Goal: Communication & Community: Answer question/provide support

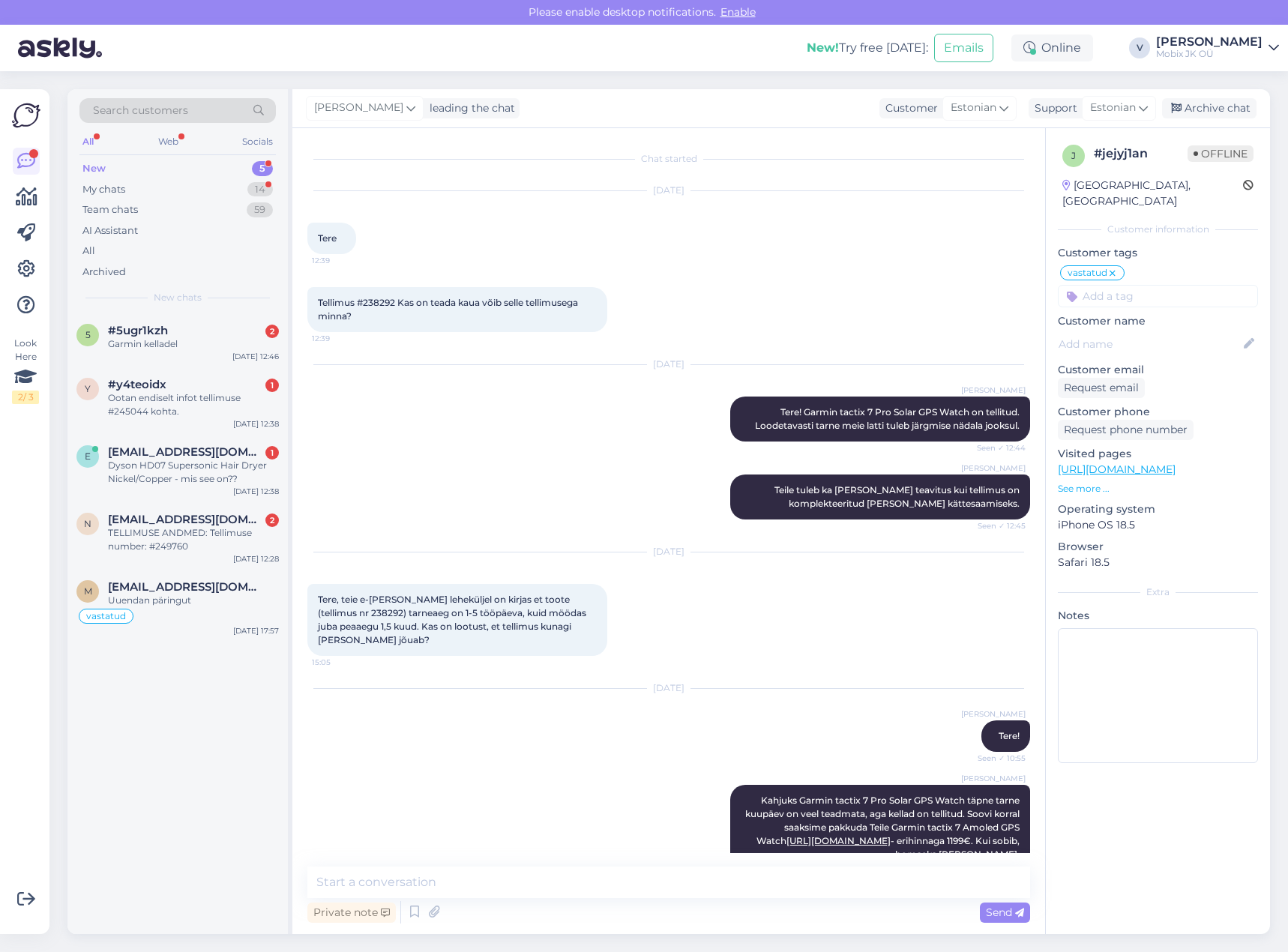
scroll to position [318, 0]
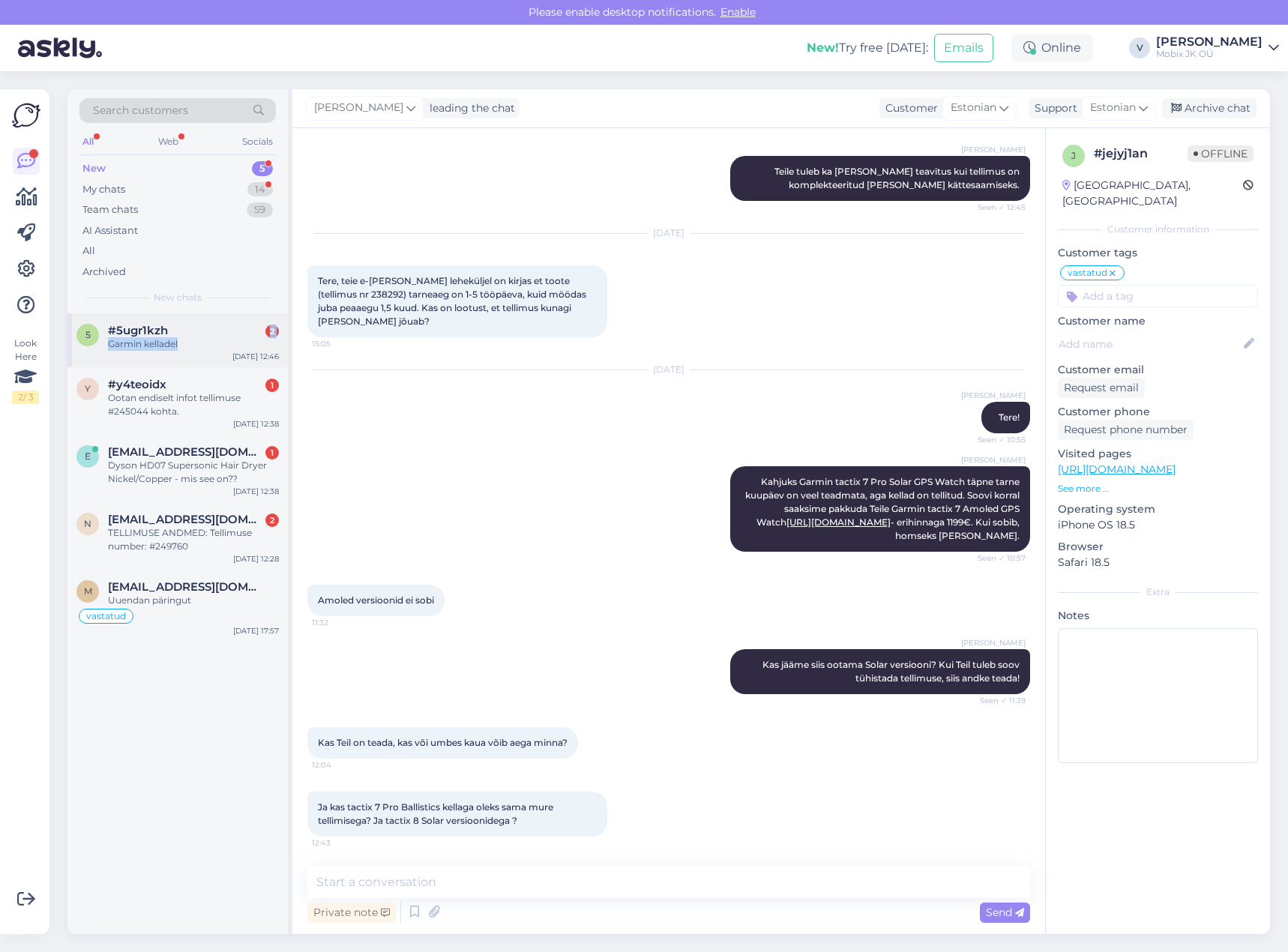
click at [194, 338] on div "#5ugr1kzh 2 Garmin kelladel" at bounding box center [193, 337] width 171 height 27
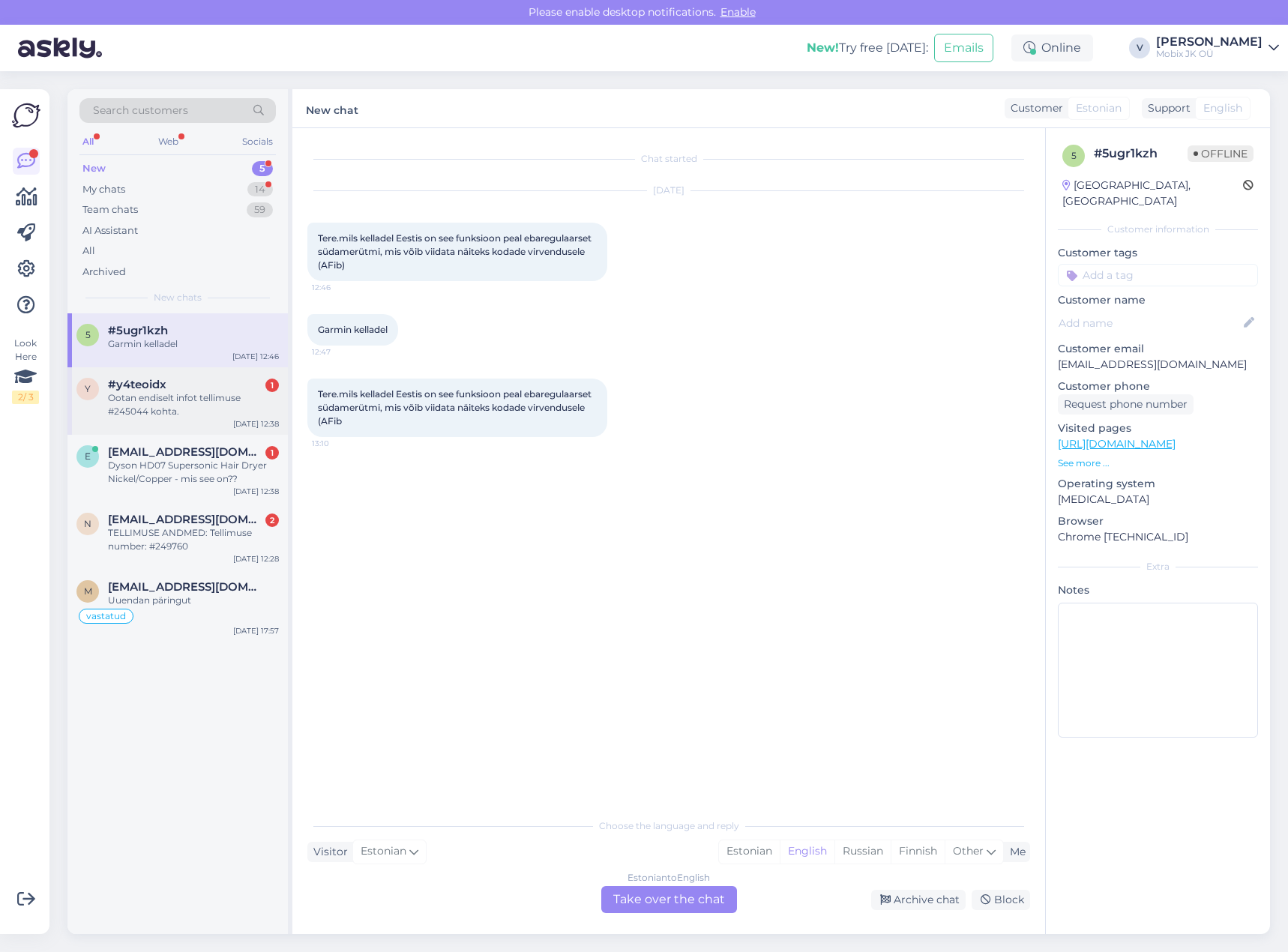
click at [243, 404] on div "Ootan endiselt infot tellimuse #245044 kohta." at bounding box center [193, 404] width 171 height 27
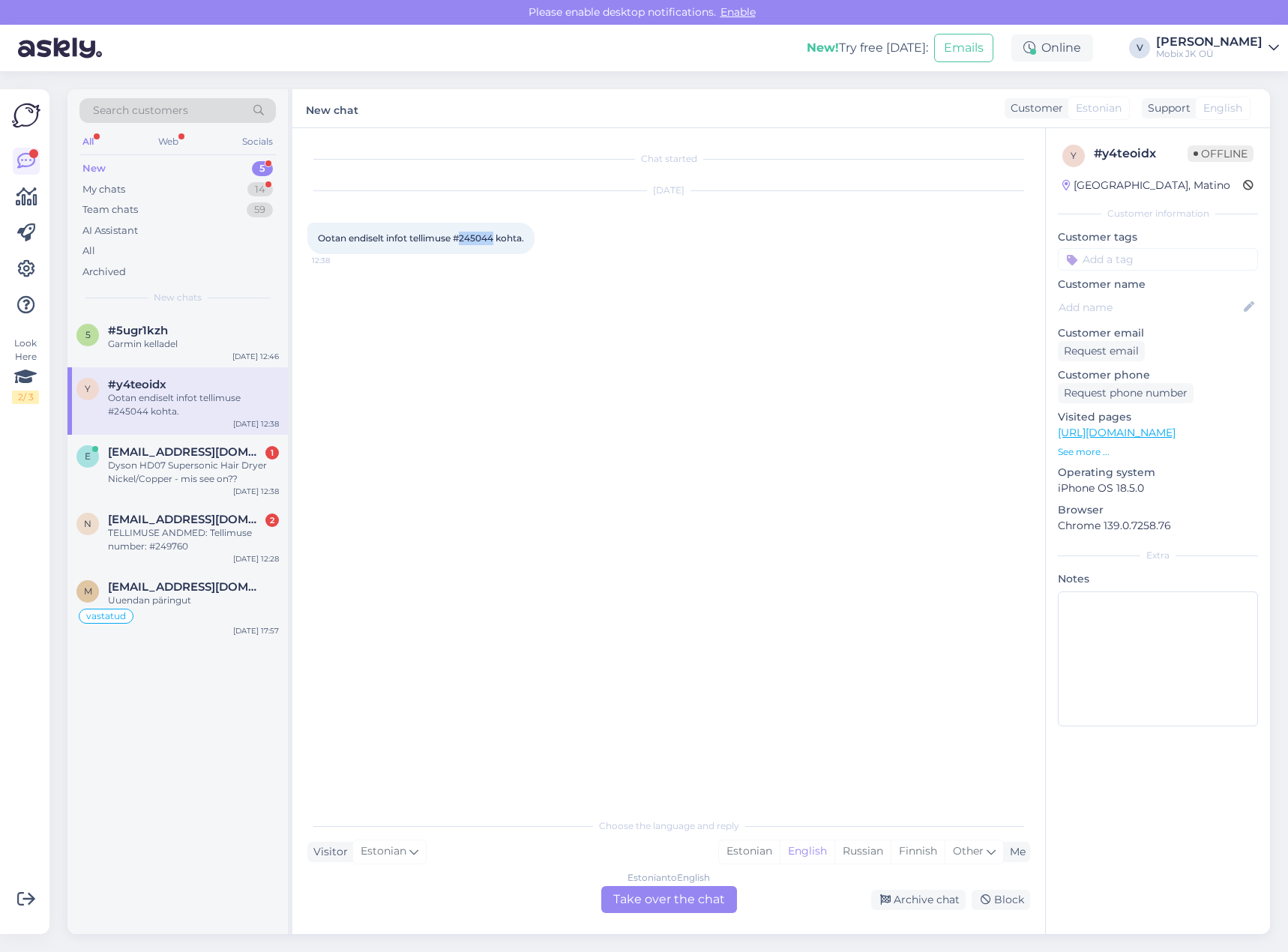
drag, startPoint x: 463, startPoint y: 237, endPoint x: 499, endPoint y: 231, distance: 36.5
click at [494, 236] on span "Ootan endiselt infot tellimuse #245044 kohta." at bounding box center [420, 238] width 206 height 12
copy span "245044"
click at [756, 858] on div "Estonian" at bounding box center [749, 852] width 61 height 22
click at [700, 899] on div "Estonian to Estonian Take over the chat" at bounding box center [669, 899] width 136 height 27
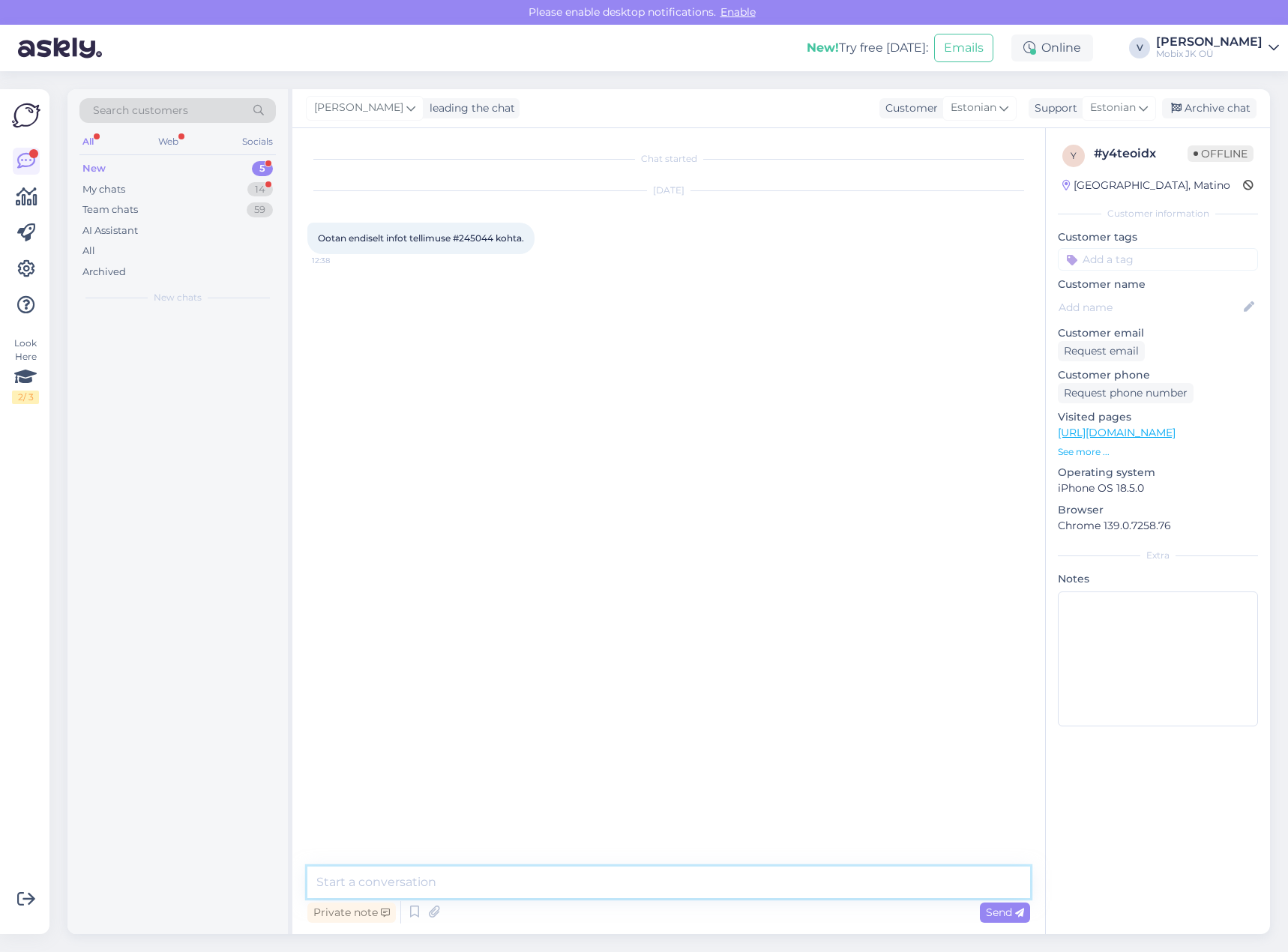
click at [695, 881] on textarea at bounding box center [668, 882] width 722 height 32
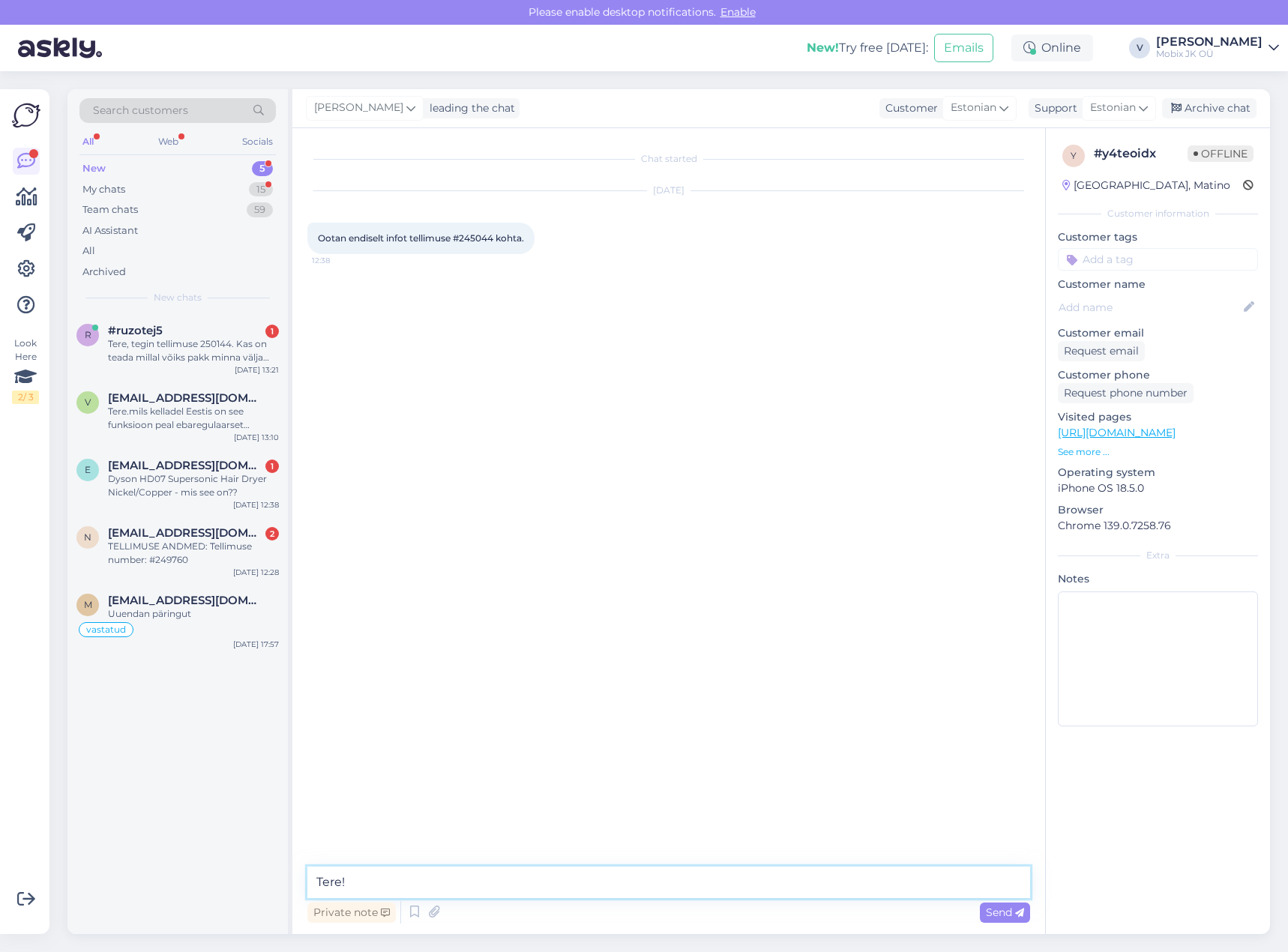
click at [628, 880] on textarea "Tere!" at bounding box center [668, 882] width 722 height 32
paste textarea "Garmin Forerunner 965 GPS Black"
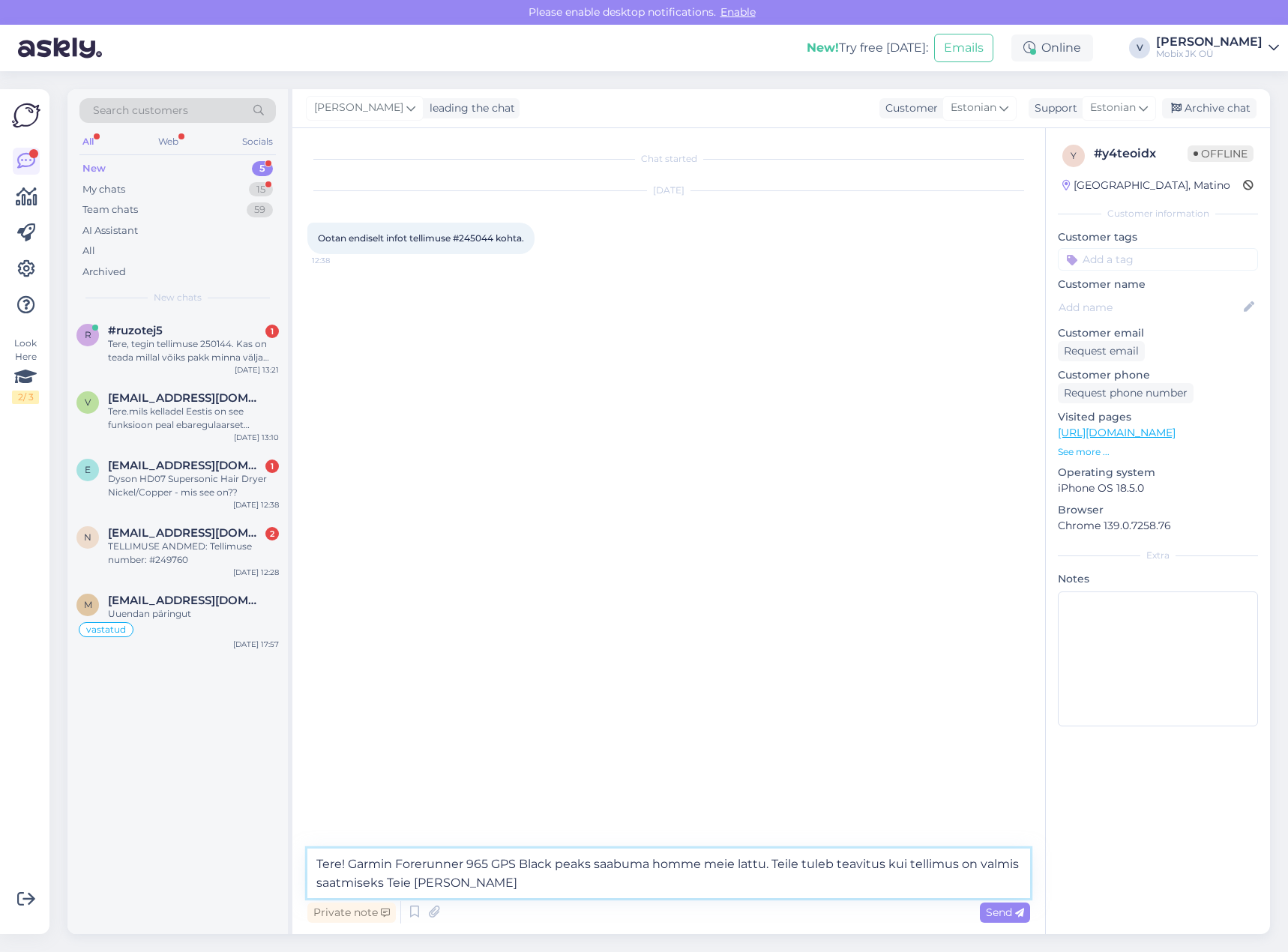
type textarea "Tere! Garmin Forerunner 965 GPS Black peaks saabuma homme meie lattu. Teile tul…"
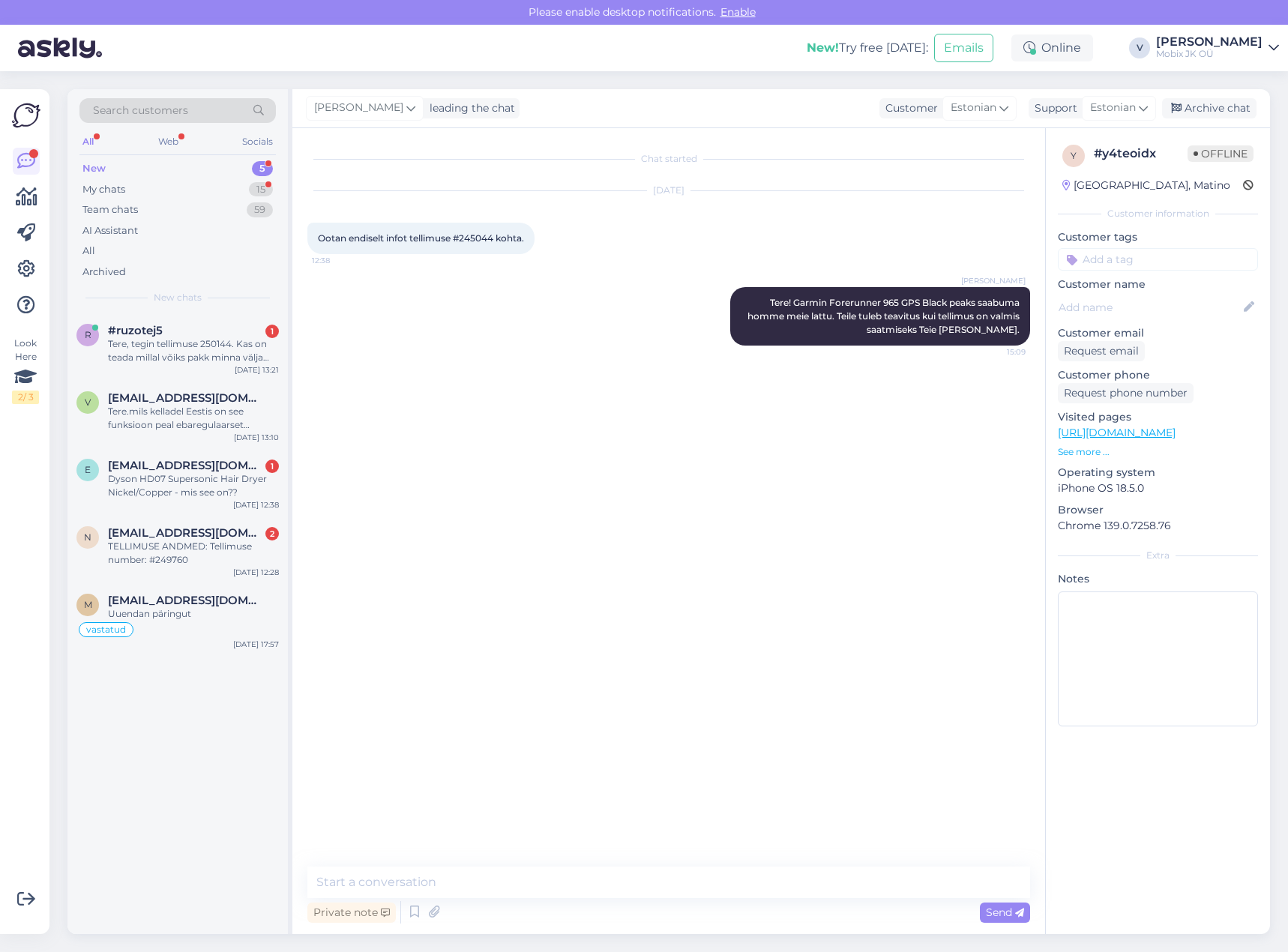
click at [1142, 260] on input at bounding box center [1157, 259] width 200 height 22
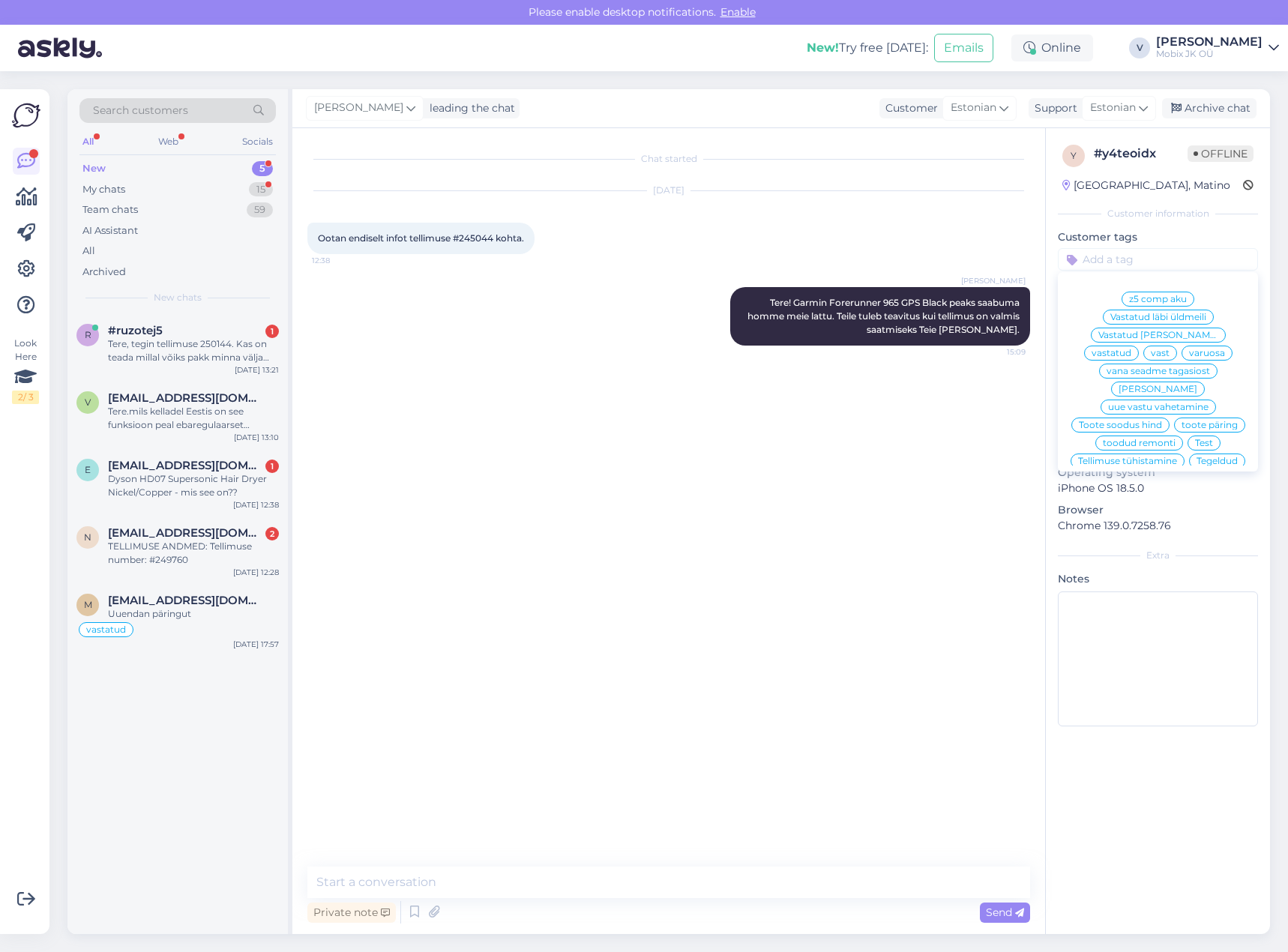
click at [1131, 348] on span "vastatud" at bounding box center [1111, 353] width 39 height 9
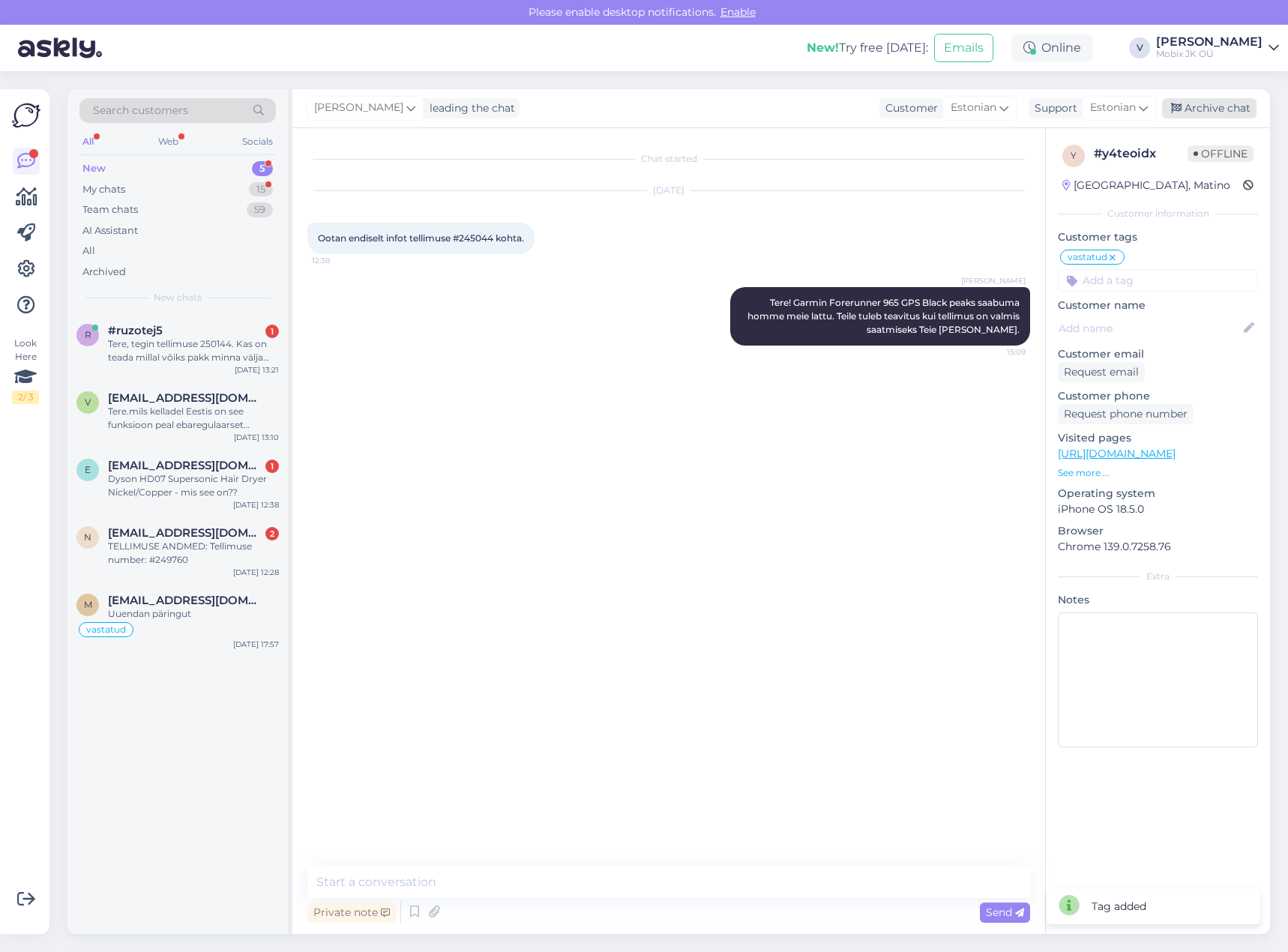
click at [1184, 107] on div "Archive chat" at bounding box center [1209, 108] width 94 height 20
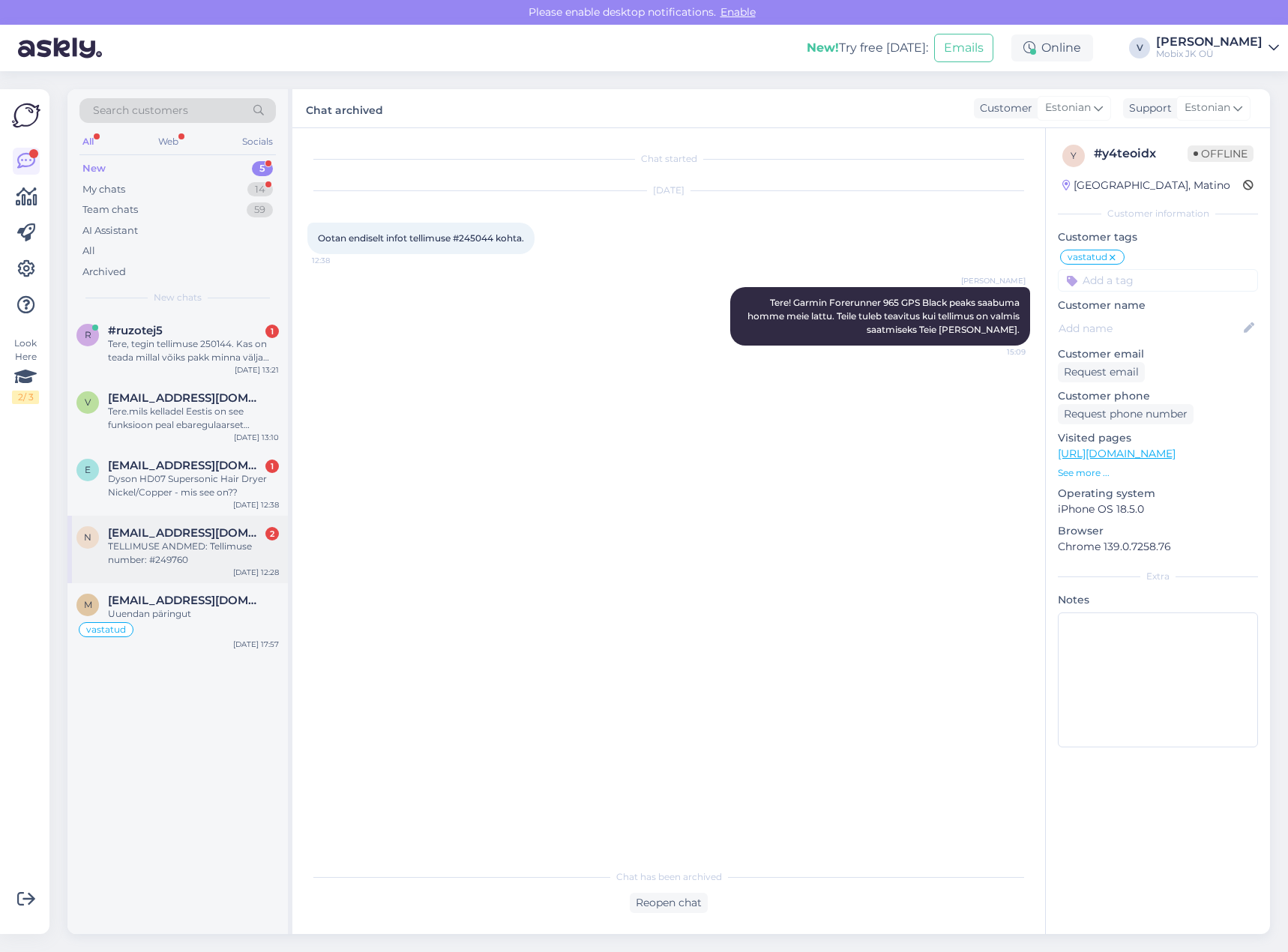
click at [209, 539] on span "[EMAIL_ADDRESS][DOMAIN_NAME]" at bounding box center [186, 532] width 156 height 13
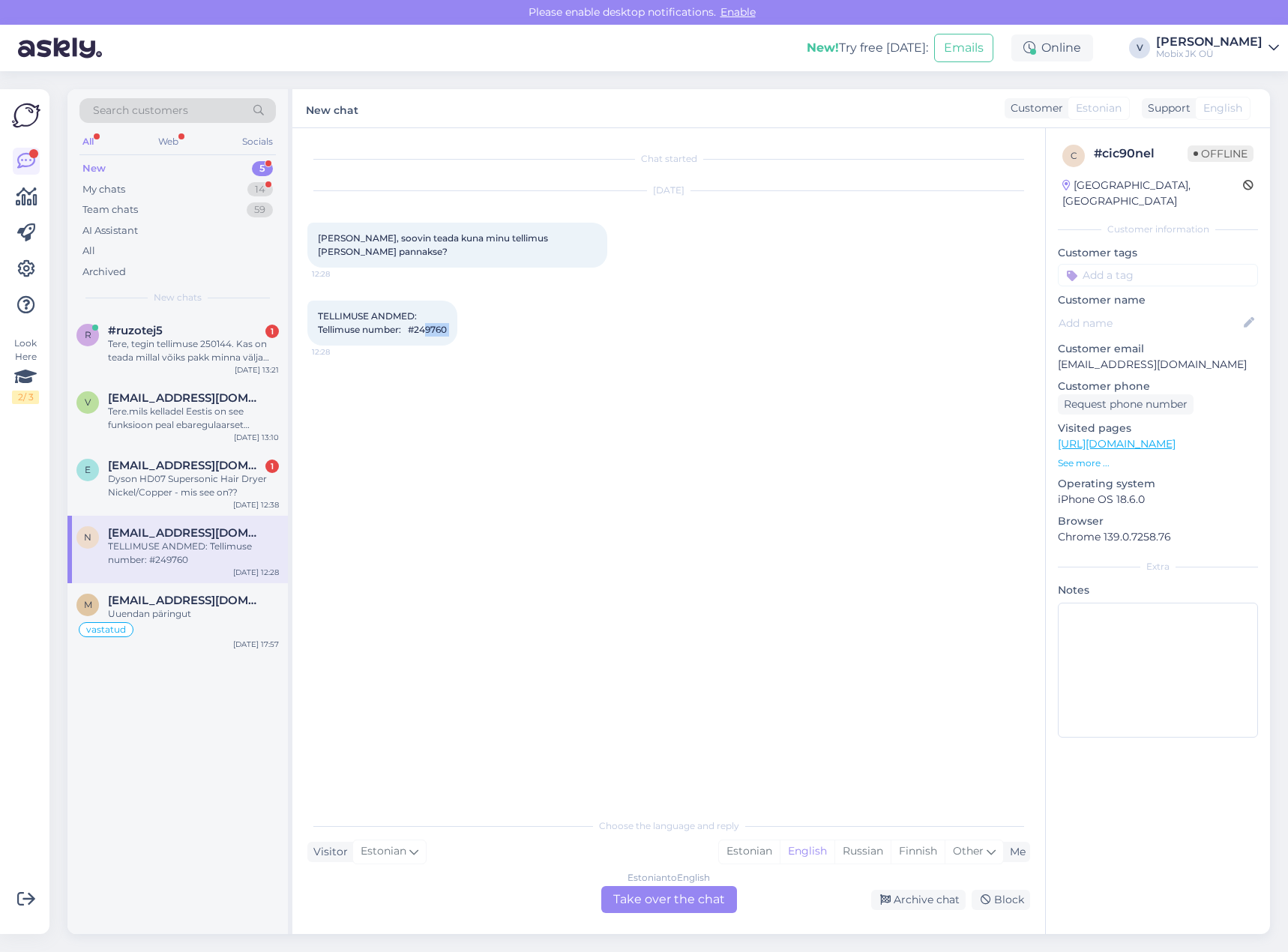
drag, startPoint x: 421, startPoint y: 329, endPoint x: 467, endPoint y: 329, distance: 46.0
click at [457, 329] on div "TELLIMUSE ANDMED: Tellimuse number: #249760 12:28" at bounding box center [382, 323] width 150 height 45
copy div "249760 12:28"
click at [746, 845] on div "Estonian" at bounding box center [749, 852] width 61 height 22
click at [712, 892] on div "Estonian to Estonian Take over the chat" at bounding box center [669, 899] width 136 height 27
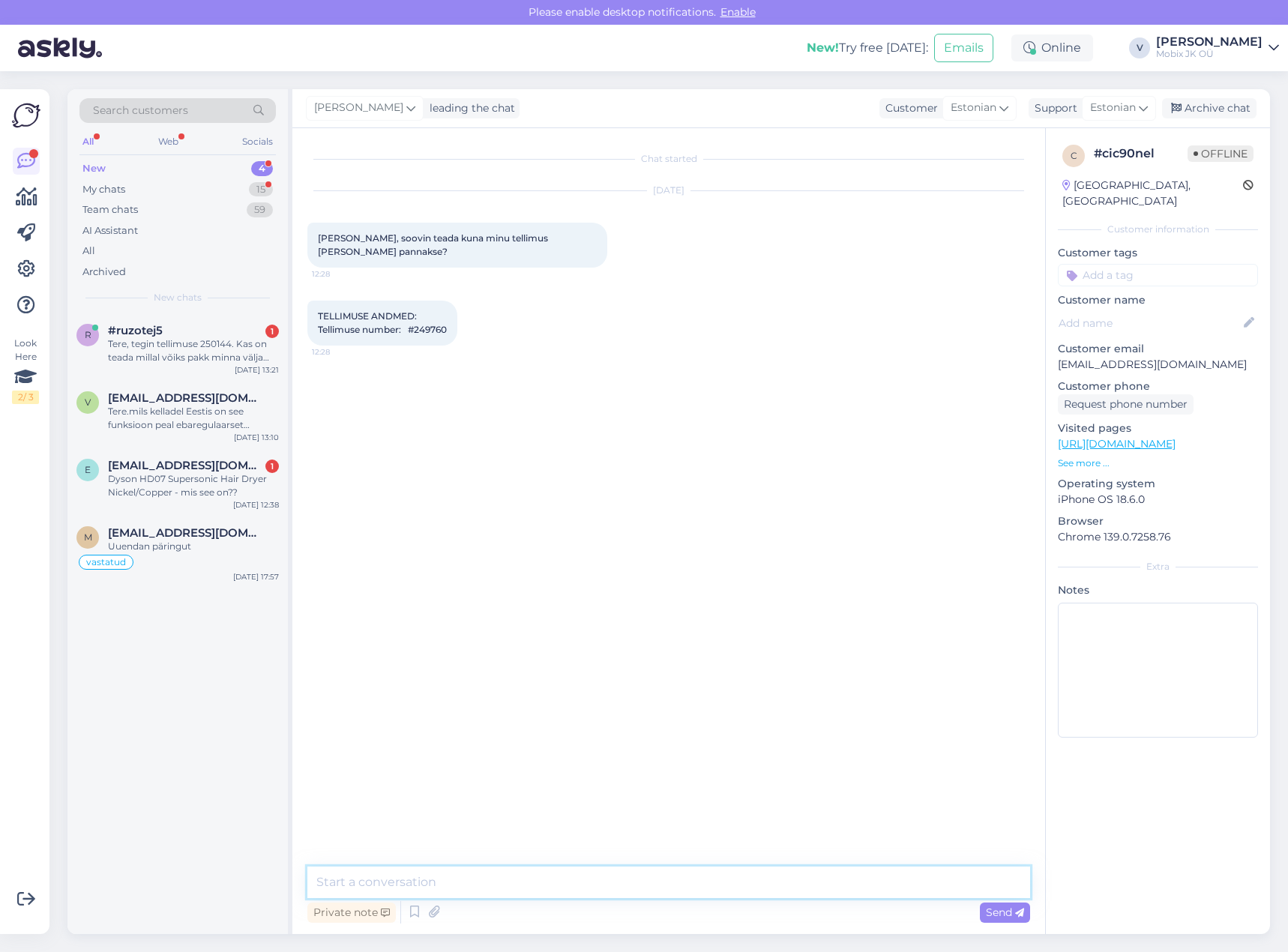
click at [695, 879] on textarea at bounding box center [668, 882] width 722 height 32
type textarea "Tere! Täname kirja eest."
click at [453, 891] on textarea at bounding box center [668, 882] width 722 height 32
click at [525, 886] on textarea at bounding box center [668, 882] width 722 height 32
paste textarea "Garmin Forerunner 965 GPS Black"
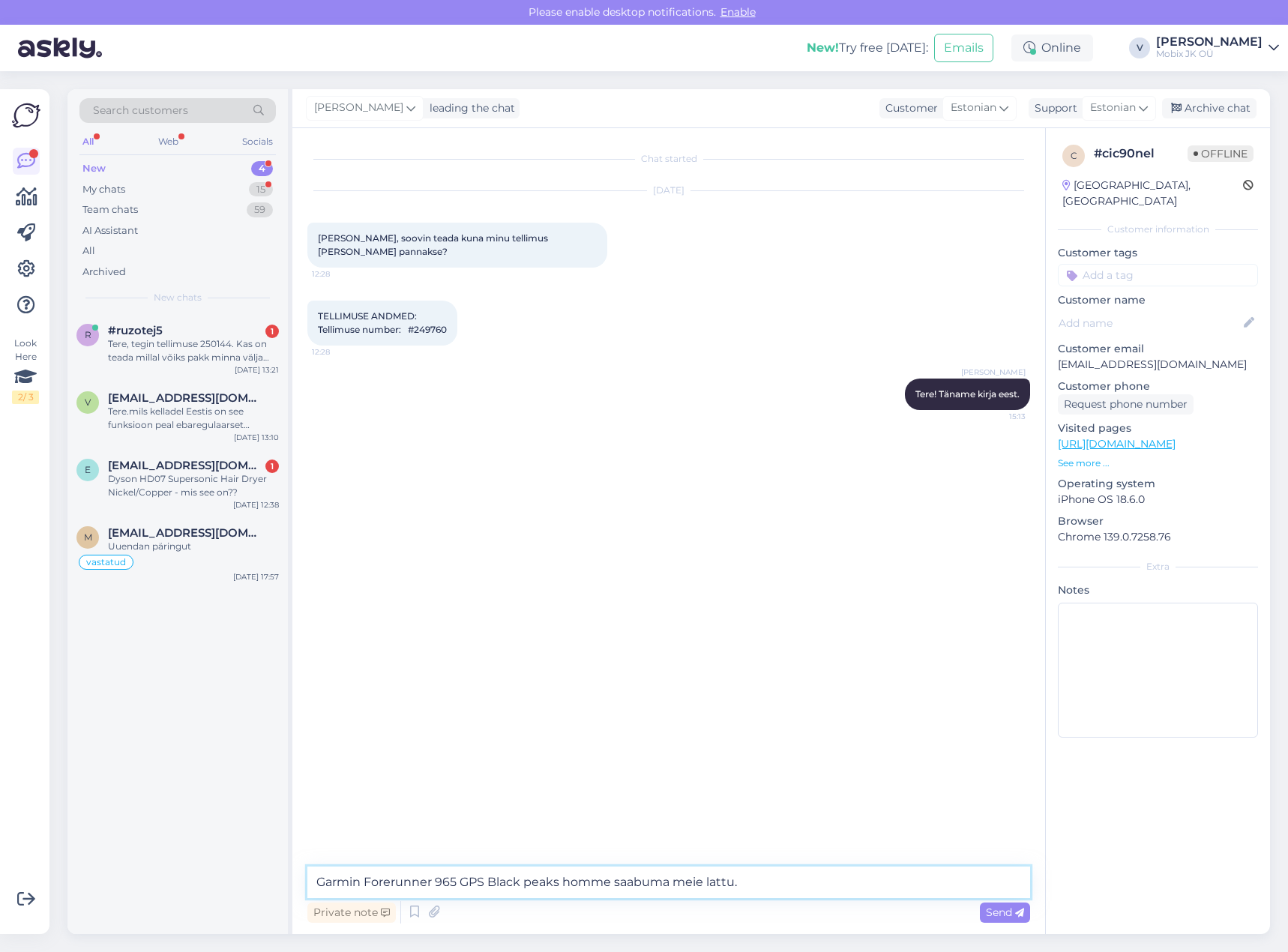
click at [783, 879] on textarea "Garmin Forerunner 965 GPS Black peaks homme saabuma meie lattu." at bounding box center [668, 882] width 722 height 32
type textarea "Garmin Forerunner 965 GPS Black peaks homme saabuma meie lattu. Kaitsekile koha…"
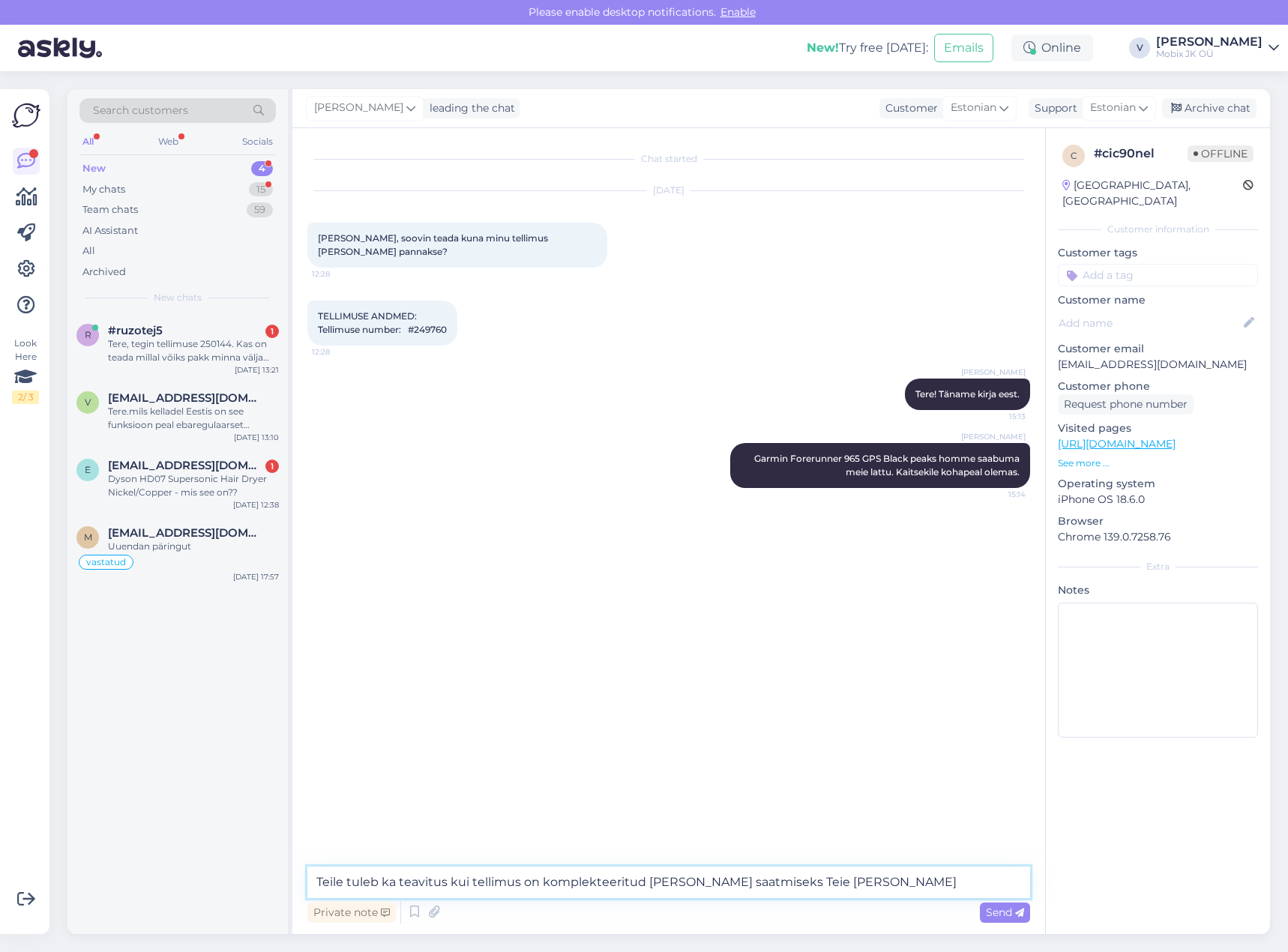
type textarea "Teile tuleb ka teavitus kui tellimus on komplekteeritud [PERSON_NAME] saatmisek…"
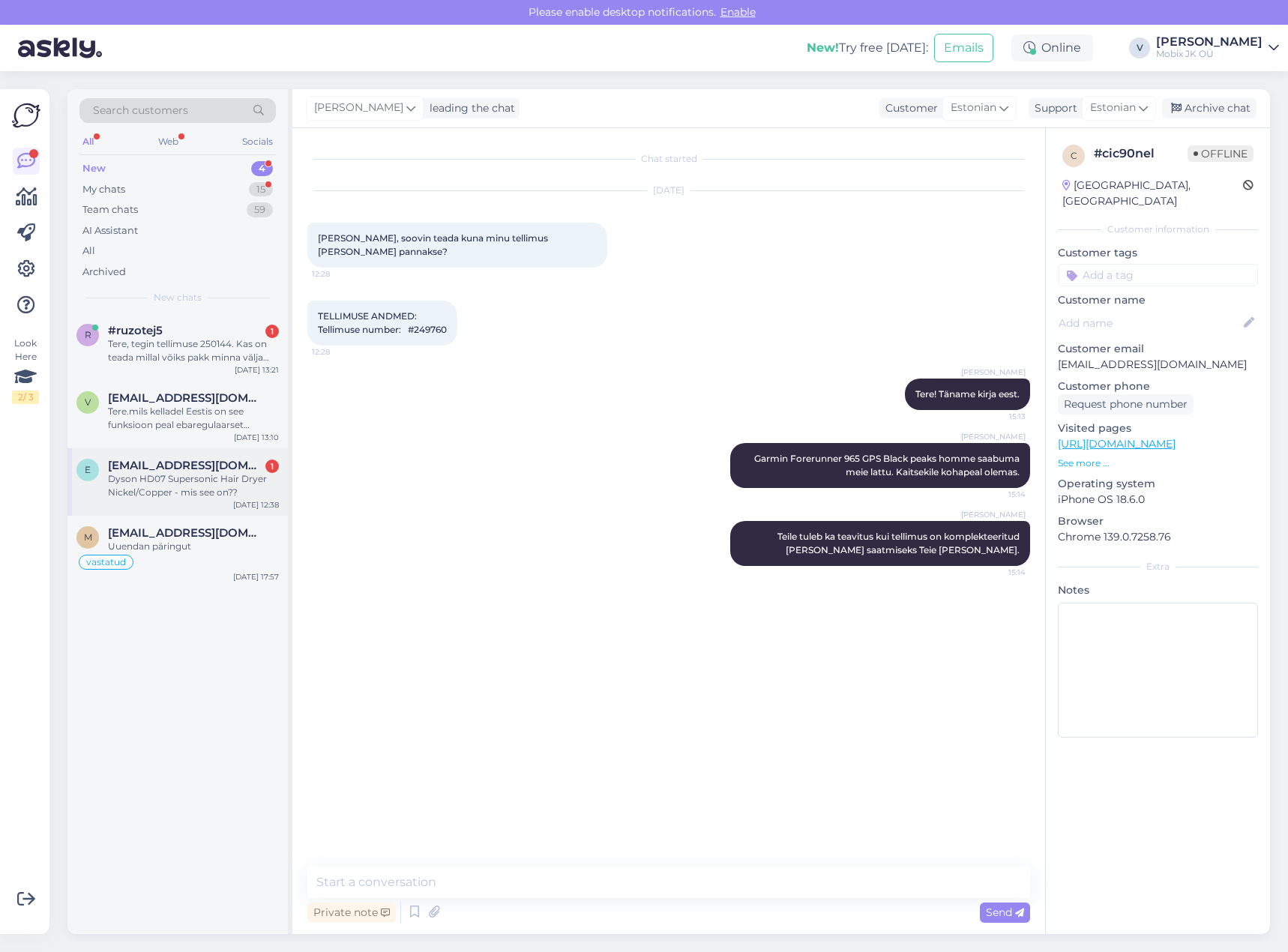
click at [245, 459] on div "e [EMAIL_ADDRESS][DOMAIN_NAME] 1 Dyson HD07 Supersonic Hair Dryer Nickel/Copper…" at bounding box center [177, 481] width 220 height 67
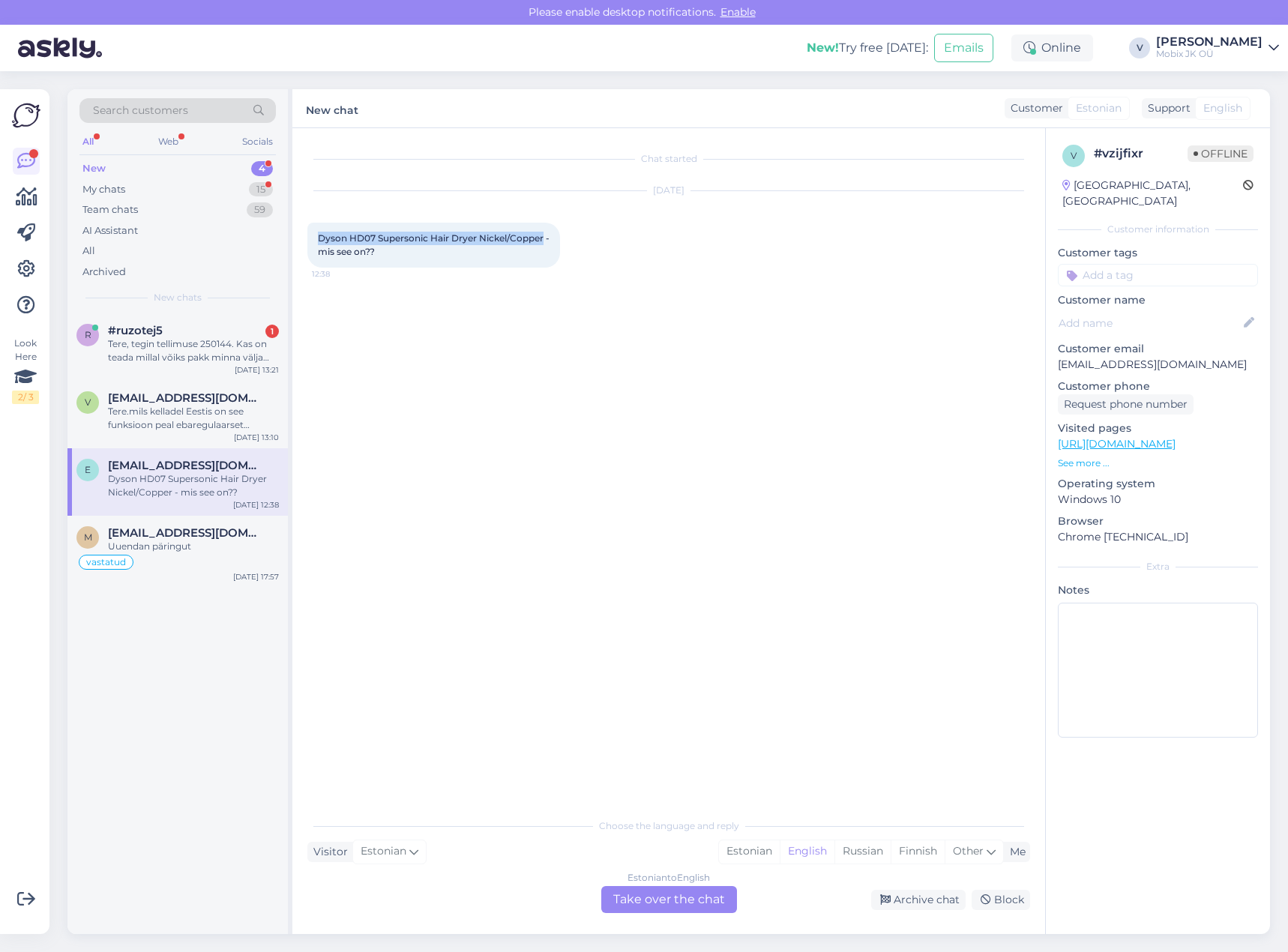
drag, startPoint x: 317, startPoint y: 236, endPoint x: 545, endPoint y: 230, distance: 228.1
click at [545, 230] on div "Dyson HD07 Supersonic Hair Dryer Nickel/Copper - mis see on?? 12:38" at bounding box center [433, 245] width 253 height 45
copy span "Dyson HD07 Supersonic Hair Dryer Nickel/Copper"
click at [1142, 437] on link "[URL][DOMAIN_NAME]" at bounding box center [1116, 444] width 117 height 13
click at [769, 853] on div "Estonian" at bounding box center [749, 852] width 61 height 22
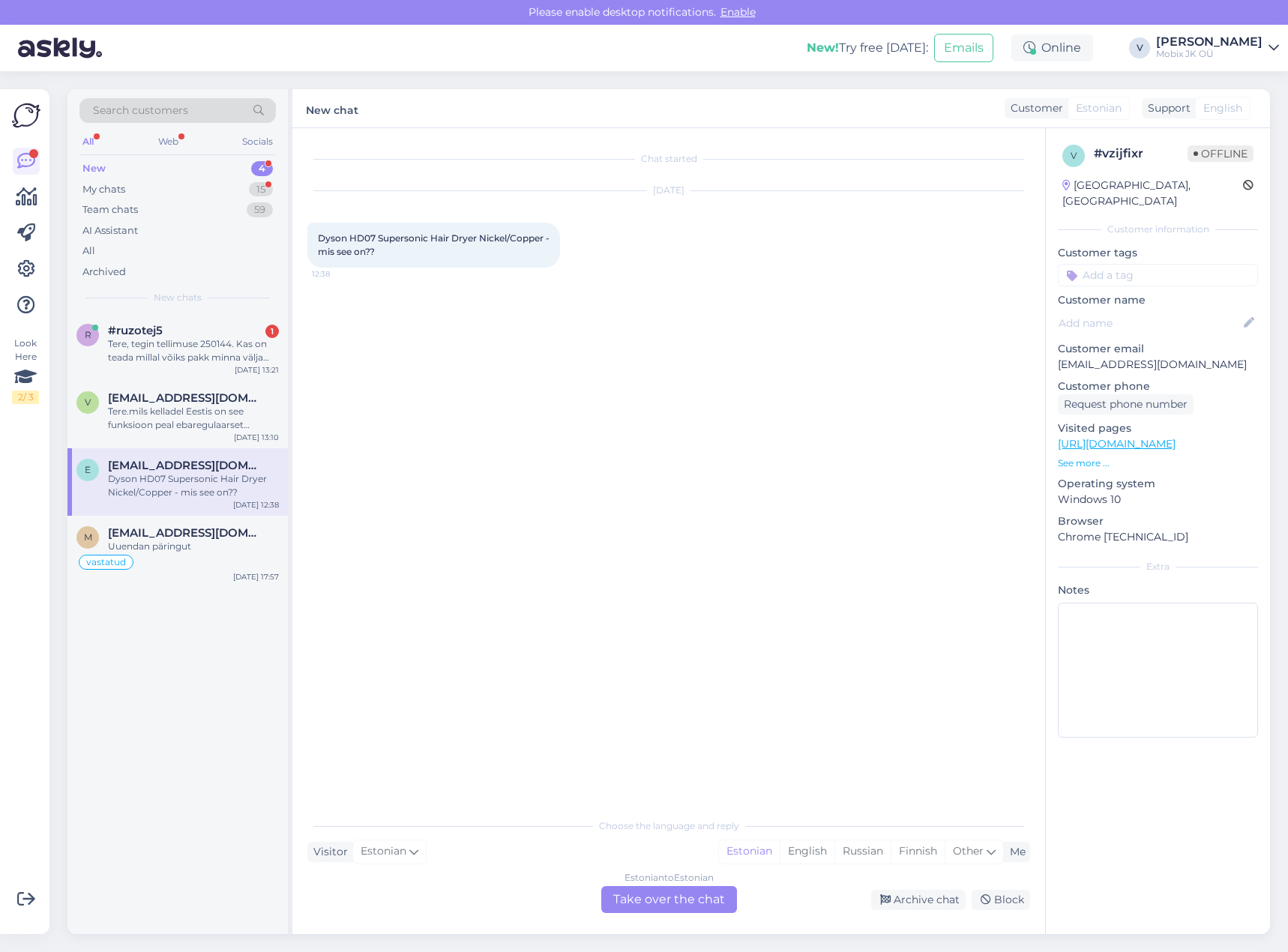
click at [719, 893] on div "Estonian to Estonian Take over the chat" at bounding box center [669, 899] width 136 height 27
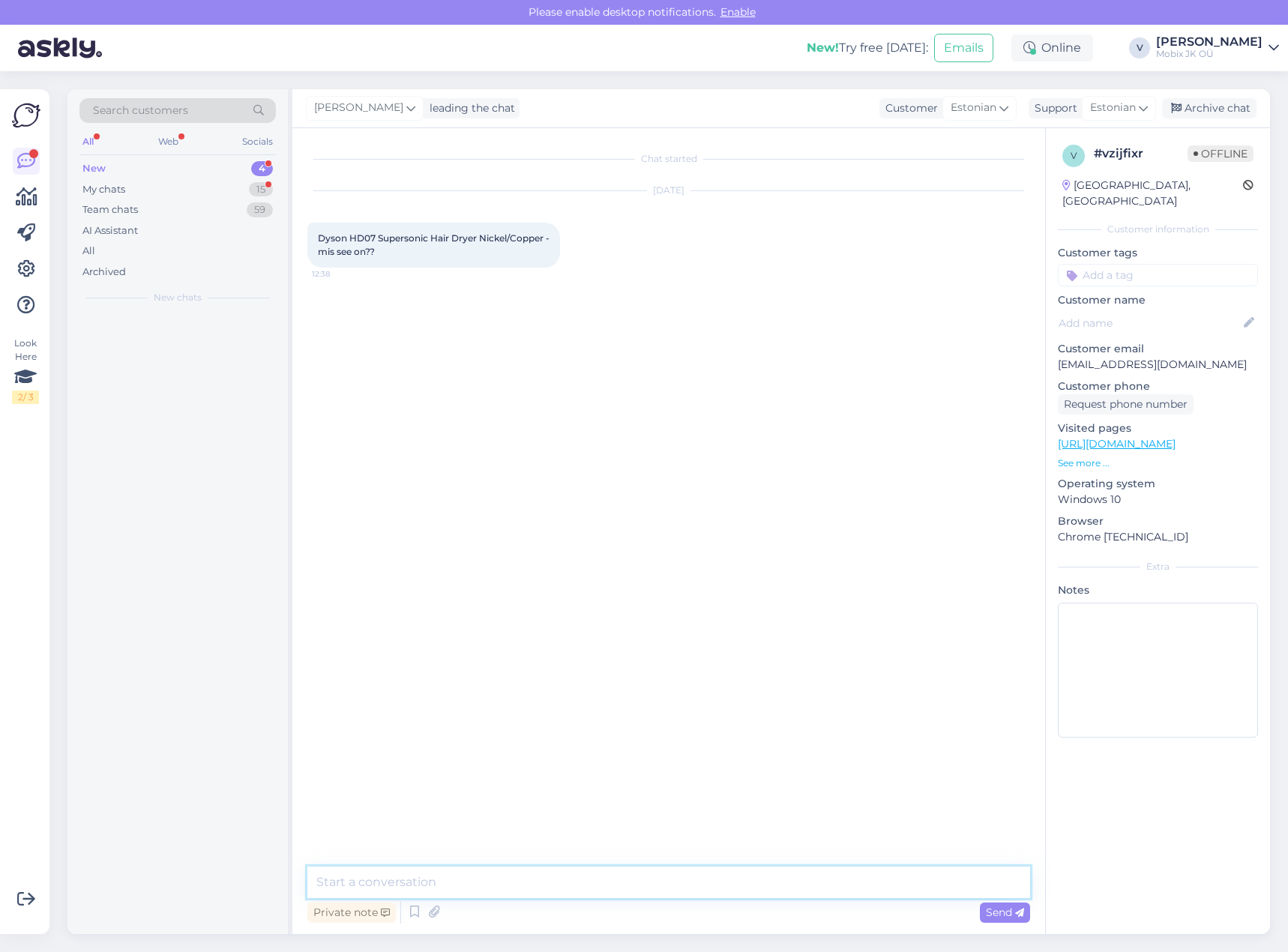
click at [705, 876] on textarea at bounding box center [668, 882] width 722 height 32
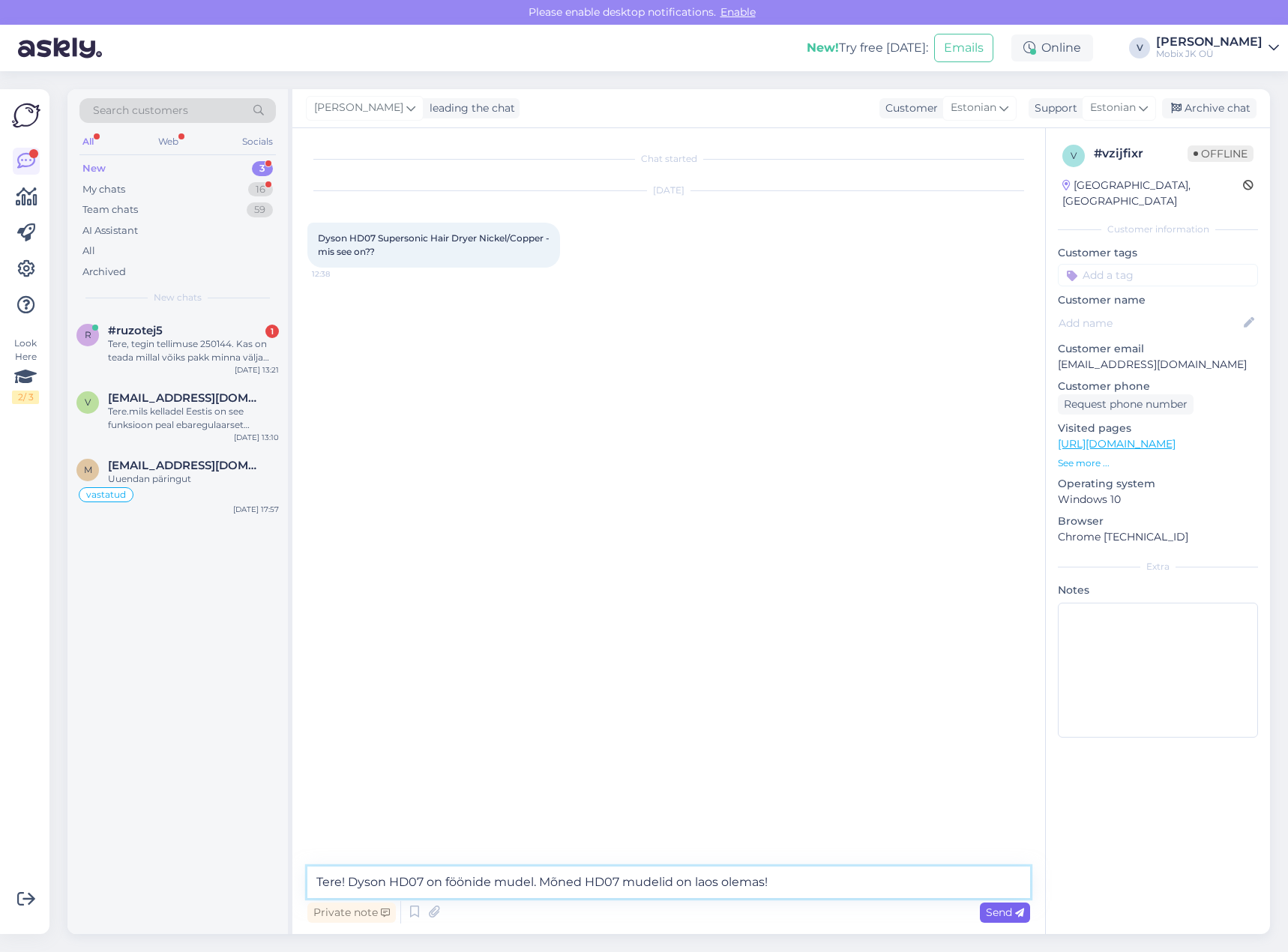
type textarea "Tere! Dyson HD07 on föönide mudel. Mõned HD07 mudelid on laos olemas!"
click at [988, 906] on span "Send" at bounding box center [1004, 912] width 38 height 13
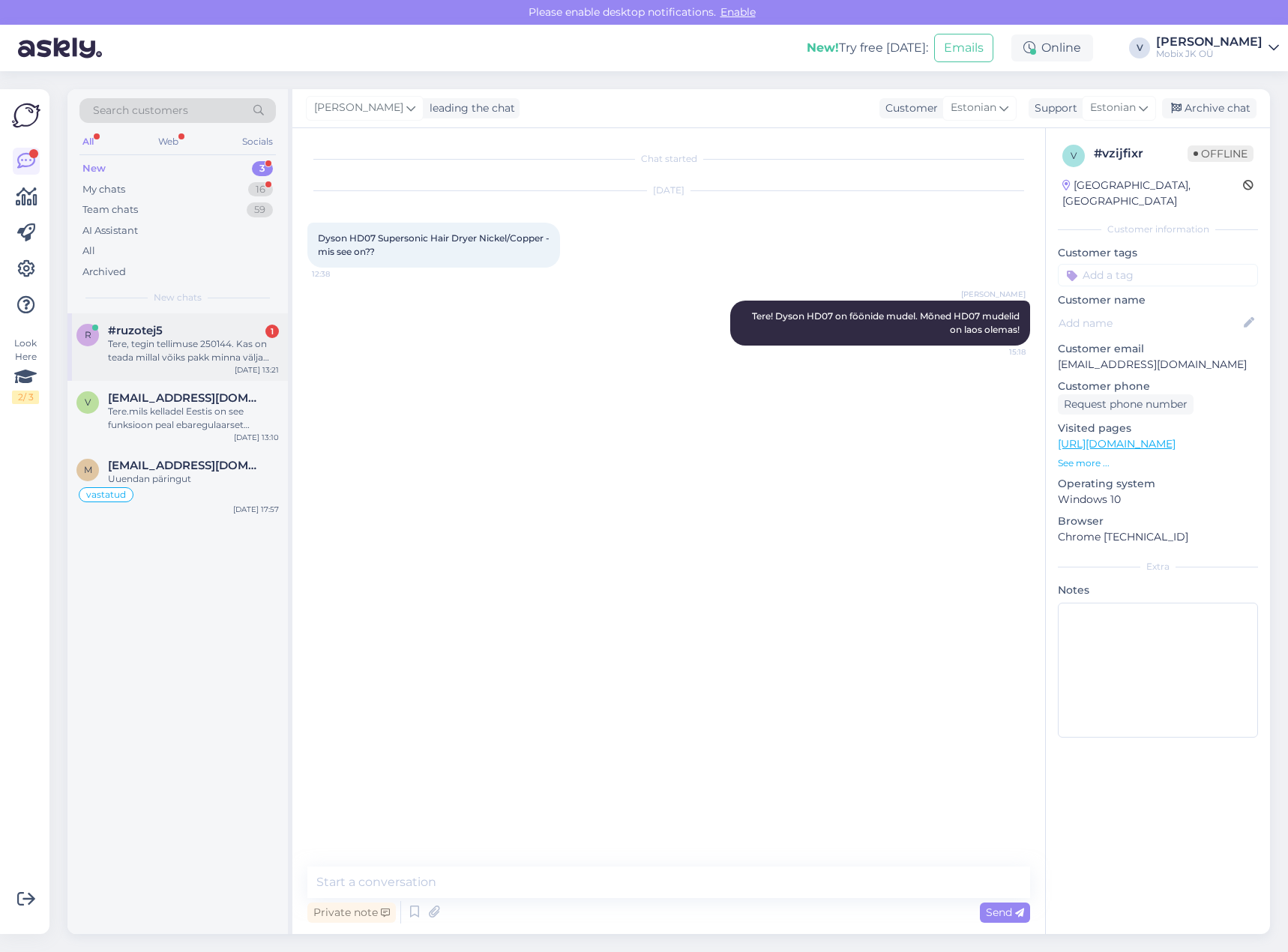
click at [206, 328] on div "#ruzotej5 1" at bounding box center [193, 330] width 171 height 13
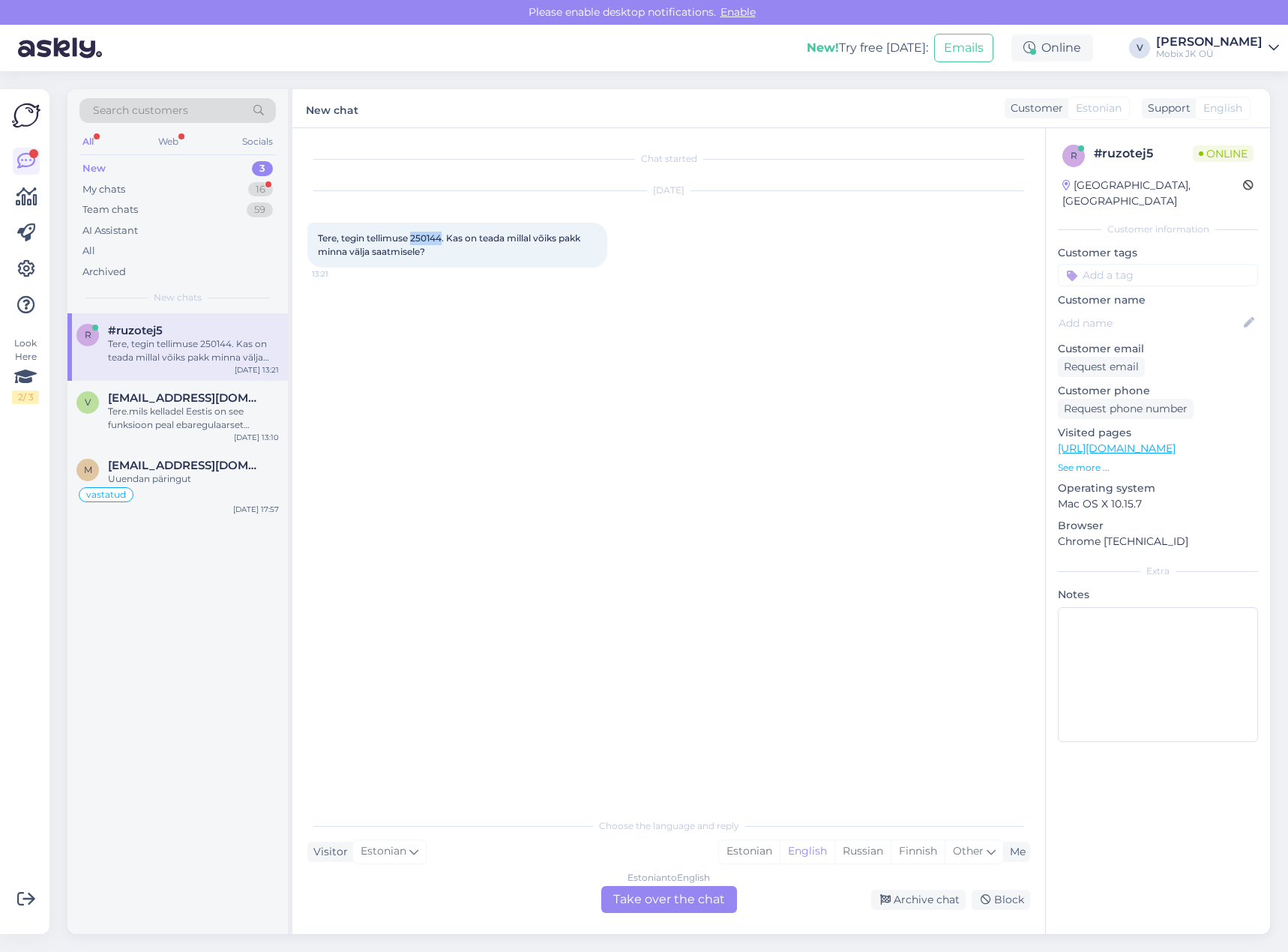
drag, startPoint x: 413, startPoint y: 236, endPoint x: 442, endPoint y: 233, distance: 29.2
click at [442, 233] on span "Tere, tegin tellimuse 250144. Kas on teada millal võiks pakk minna välja saatmi…" at bounding box center [450, 245] width 264 height 25
copy span "250144"
click at [1084, 264] on input at bounding box center [1157, 274] width 200 height 22
type input "mei"
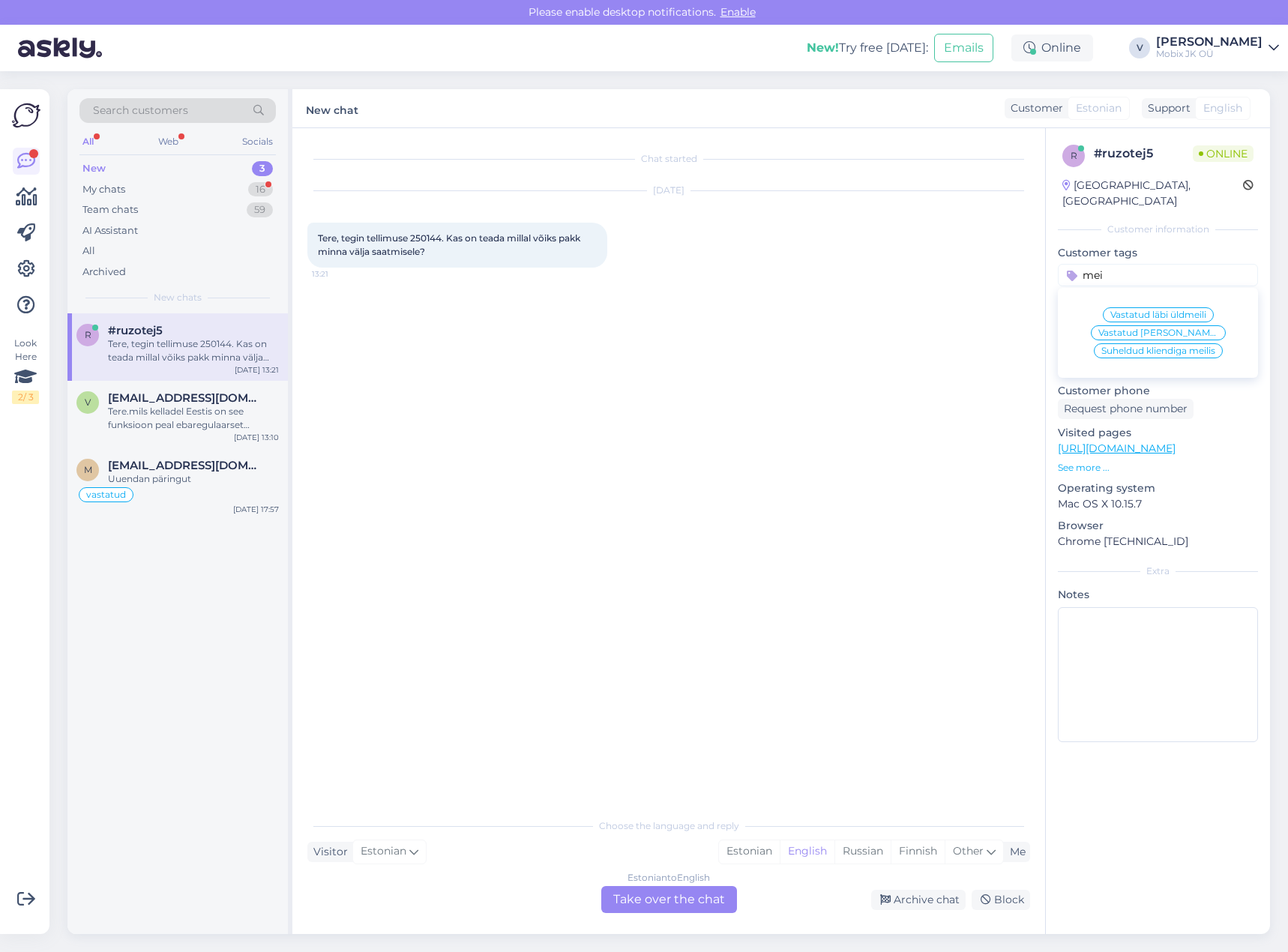
click at [1164, 311] on span "Vastatud läbi üldmeili" at bounding box center [1158, 315] width 96 height 9
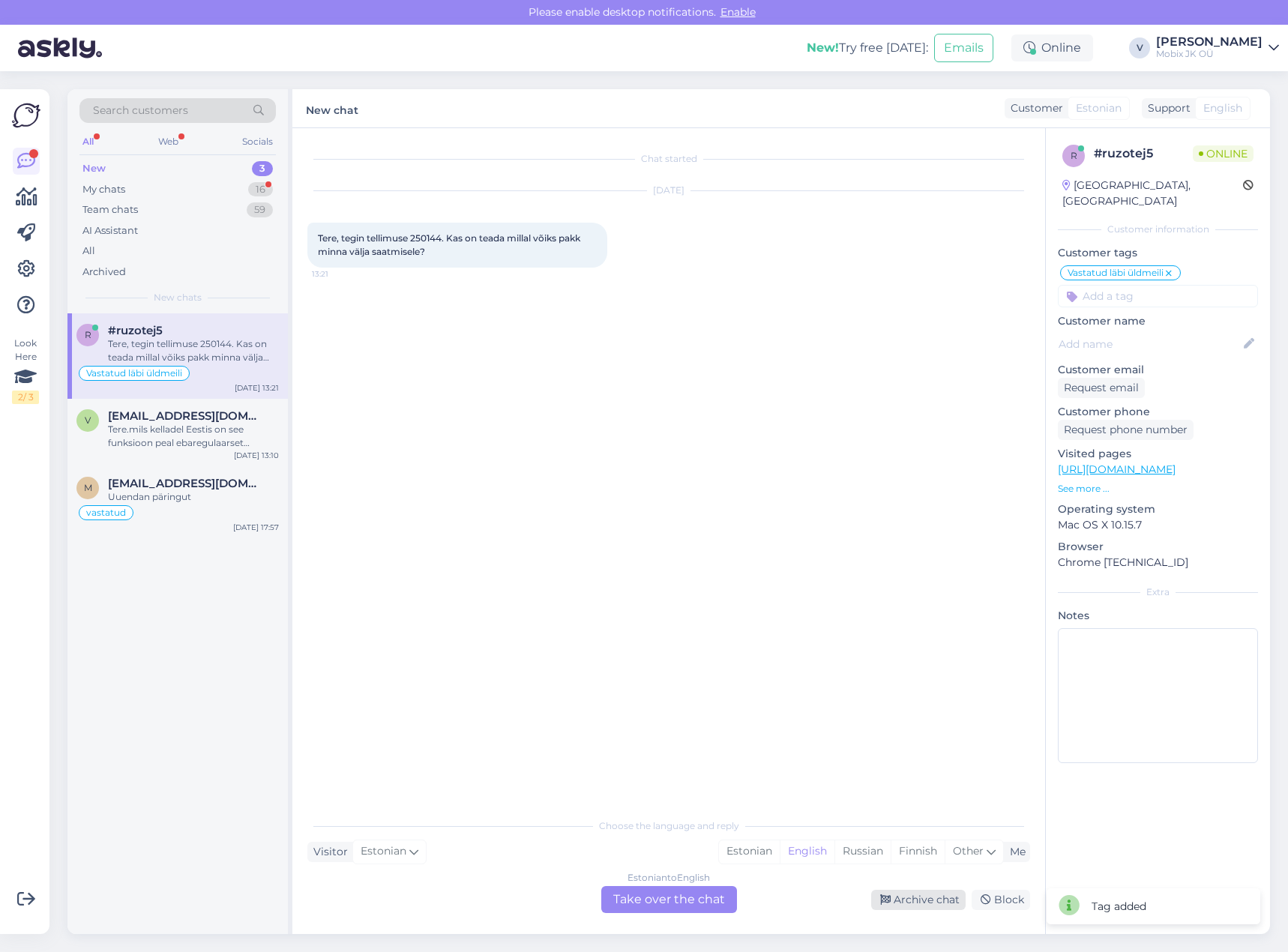
click at [928, 905] on div "Archive chat" at bounding box center [918, 900] width 94 height 20
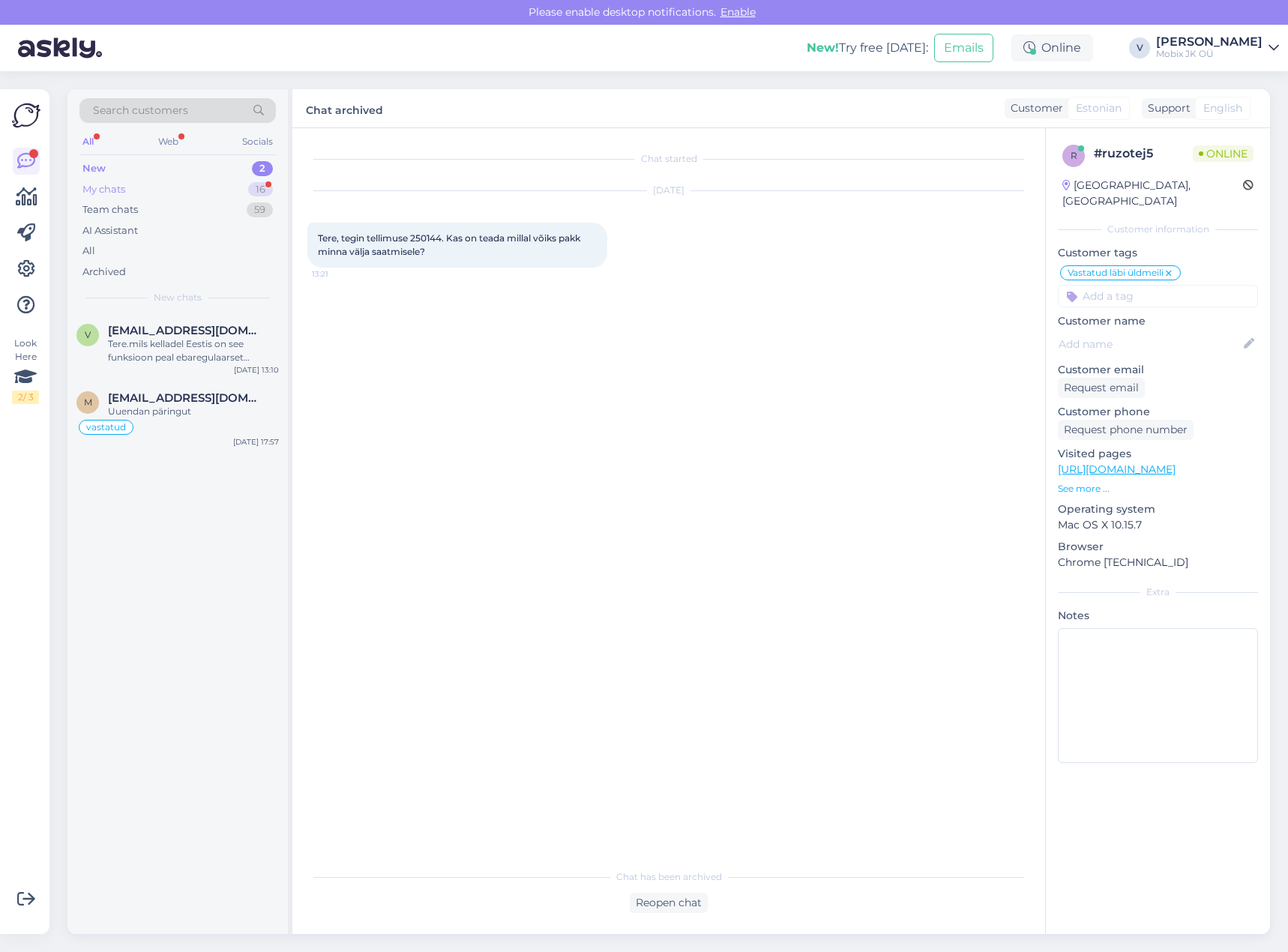
click at [201, 195] on div "My chats 16" at bounding box center [178, 189] width 196 height 21
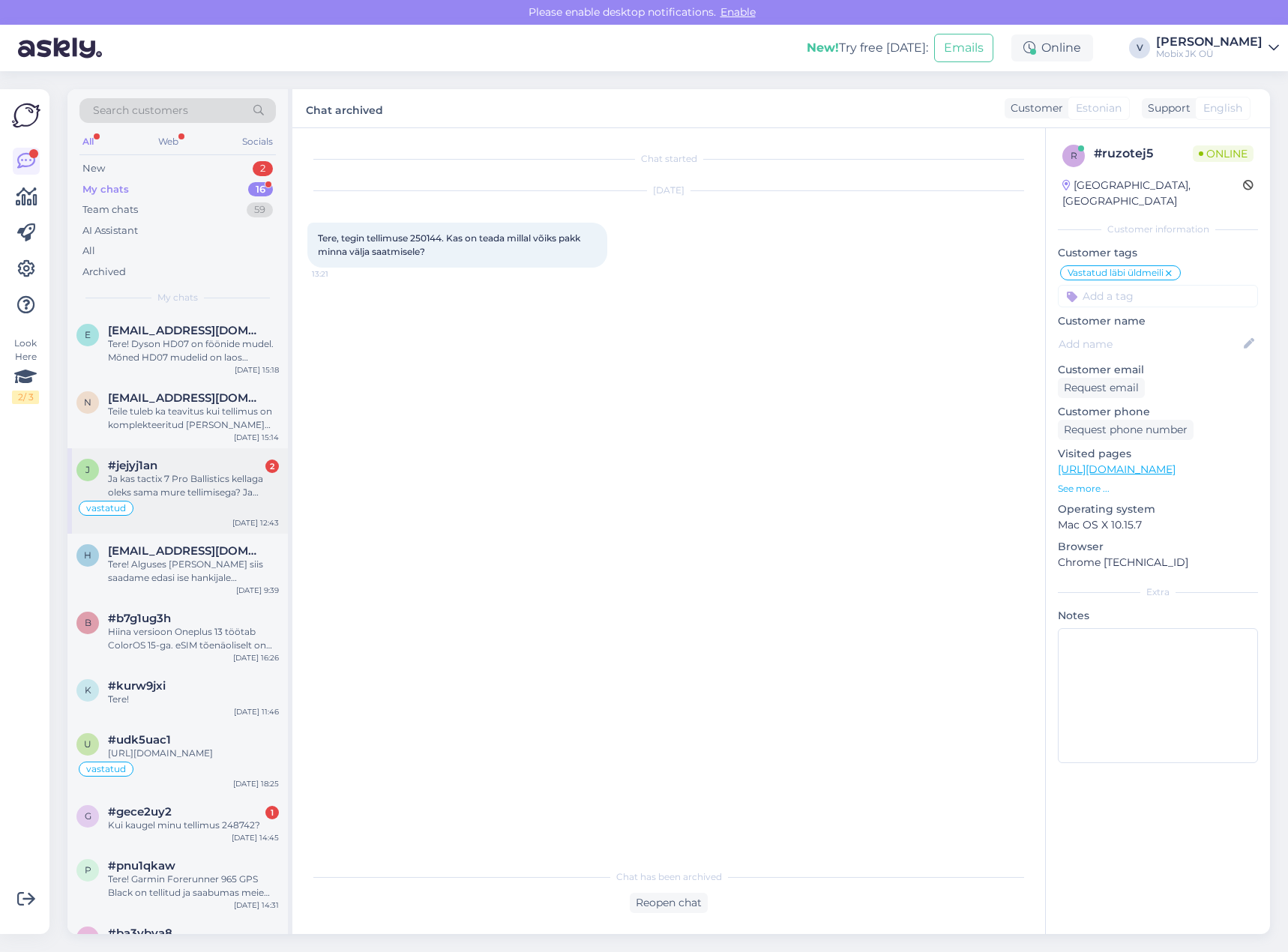
click at [189, 498] on div "Ja kas tactix 7 Pro Ballistics kellaga oleks sama mure tellimisega? Ja tactix 8…" at bounding box center [193, 485] width 171 height 27
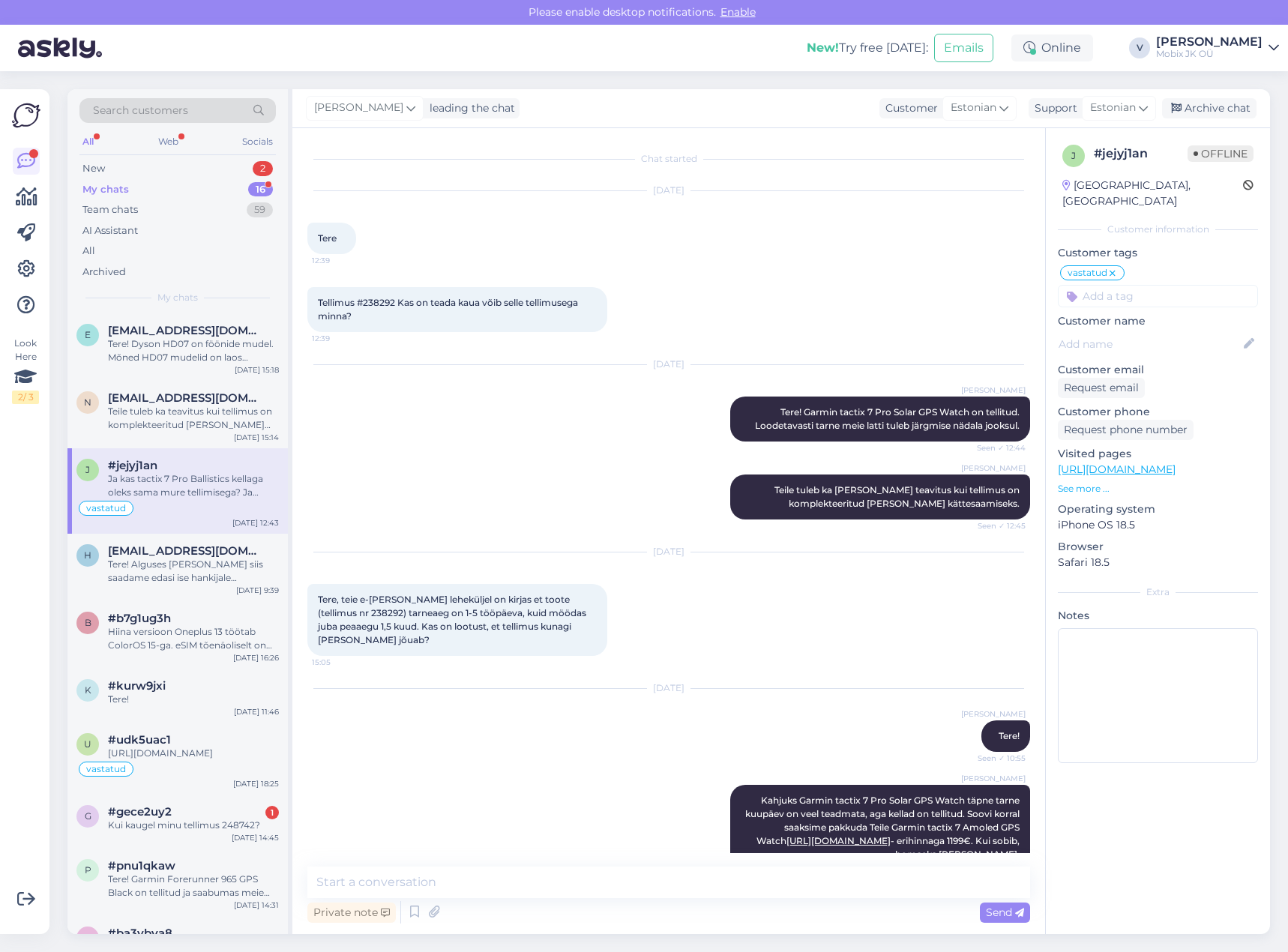
scroll to position [318, 0]
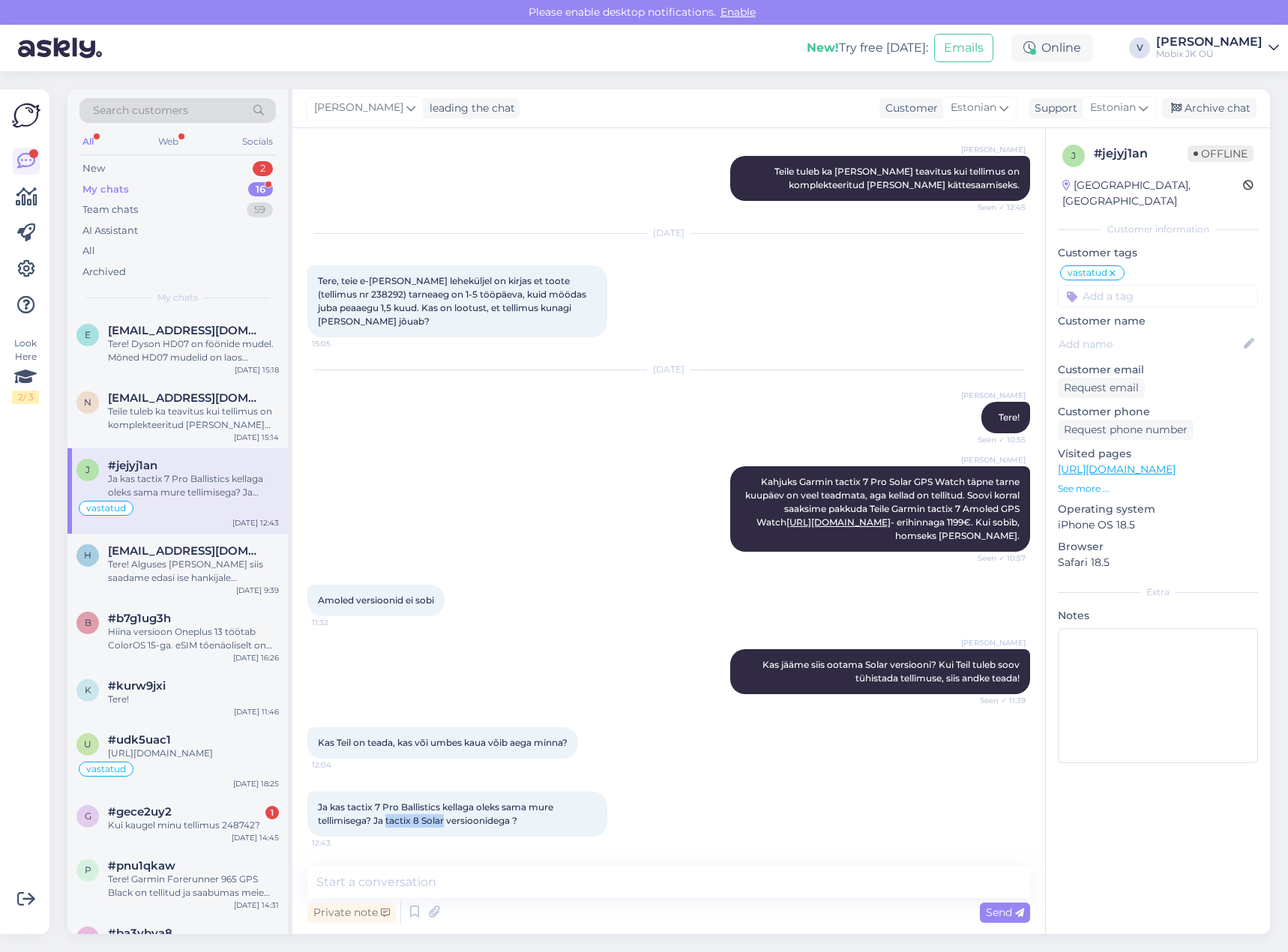
drag, startPoint x: 389, startPoint y: 817, endPoint x: 468, endPoint y: 816, distance: 79.0
click at [446, 817] on span "Ja kas tactix 7 Pro Ballistics kellaga oleks sama mure tellimisega? Ja tactix 8…" at bounding box center [437, 814] width 238 height 25
copy span "tactix 8 Solar"
click at [782, 881] on textarea at bounding box center [668, 882] width 722 height 32
type textarea "T"
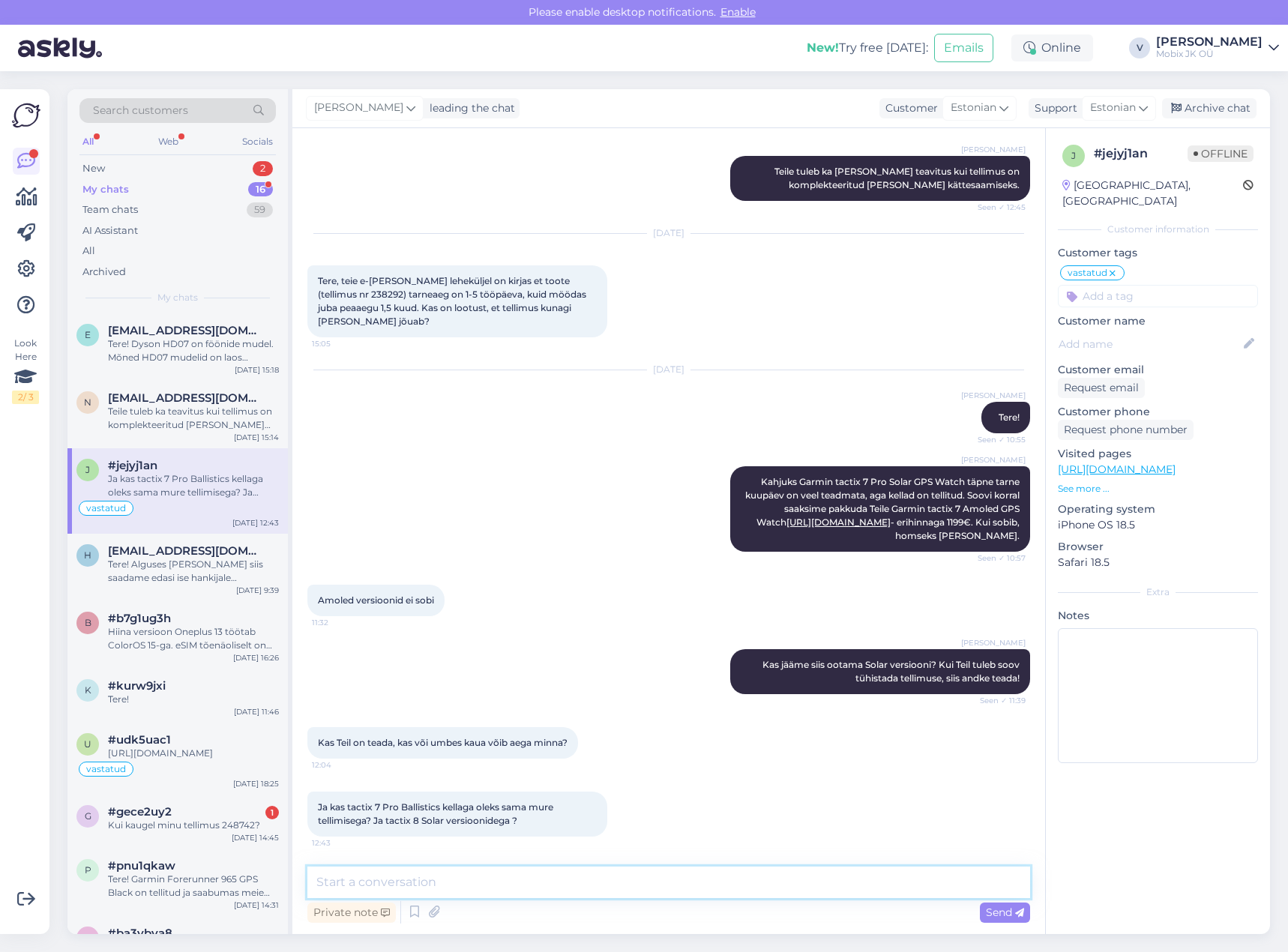
type textarea "7"
paste textarea "Garmin tactix 8 51mm with Dial Black Silicone Strap Solar"
drag, startPoint x: 995, startPoint y: 877, endPoint x: 979, endPoint y: 889, distance: 20.0
click at [979, 889] on textarea "Tactix 7 Pro Ballistic - laost otsas. Garmin tactix 8 51mm with Dial Black Sili…" at bounding box center [668, 882] width 722 height 32
click at [857, 879] on textarea "Tactix 7 Pro Ballistic - laost otsas. Garmin tactix 8 51mm with Dial Black Sili…" at bounding box center [668, 882] width 722 height 32
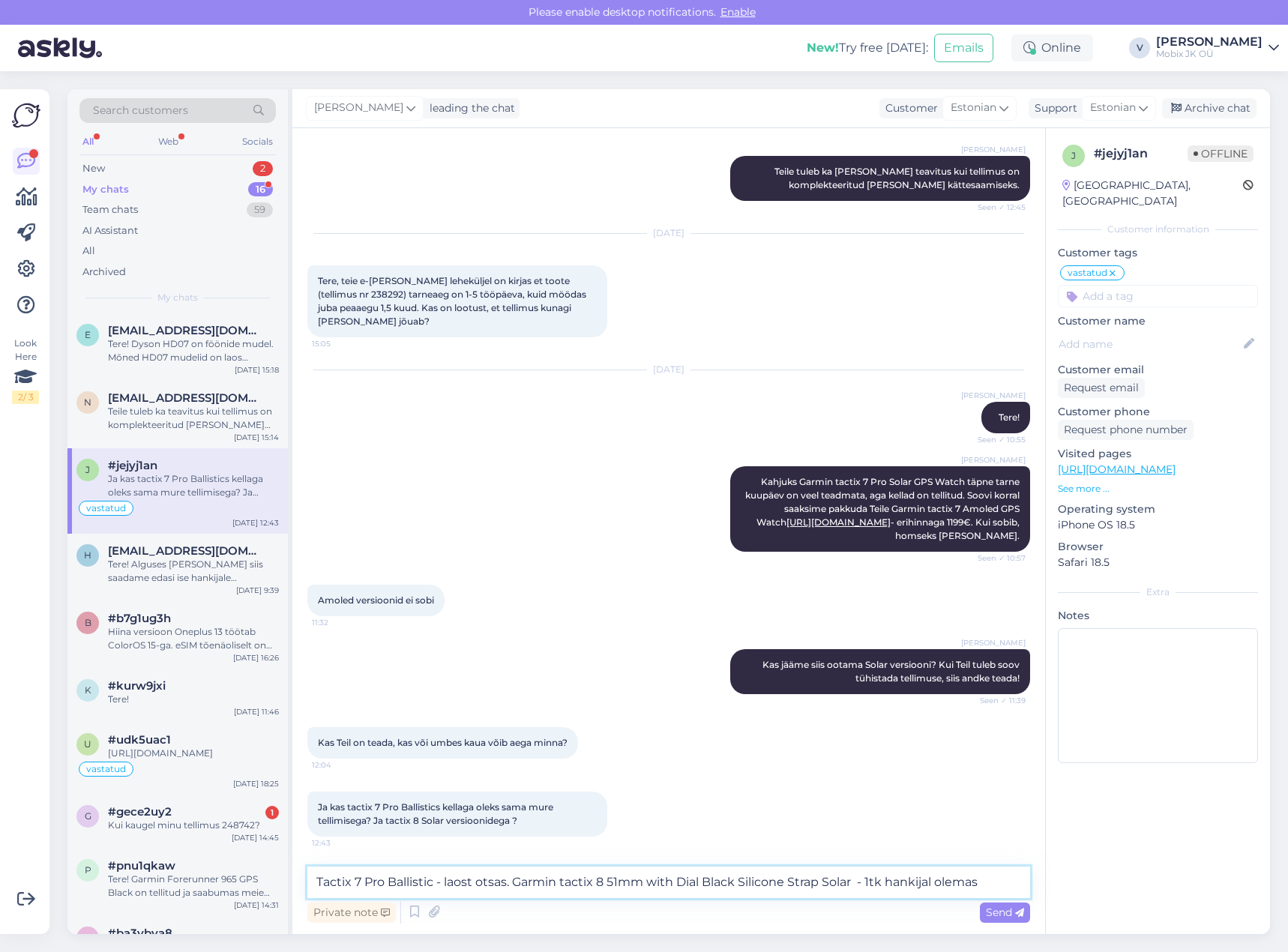
paste textarea "[URL][DOMAIN_NAME]"
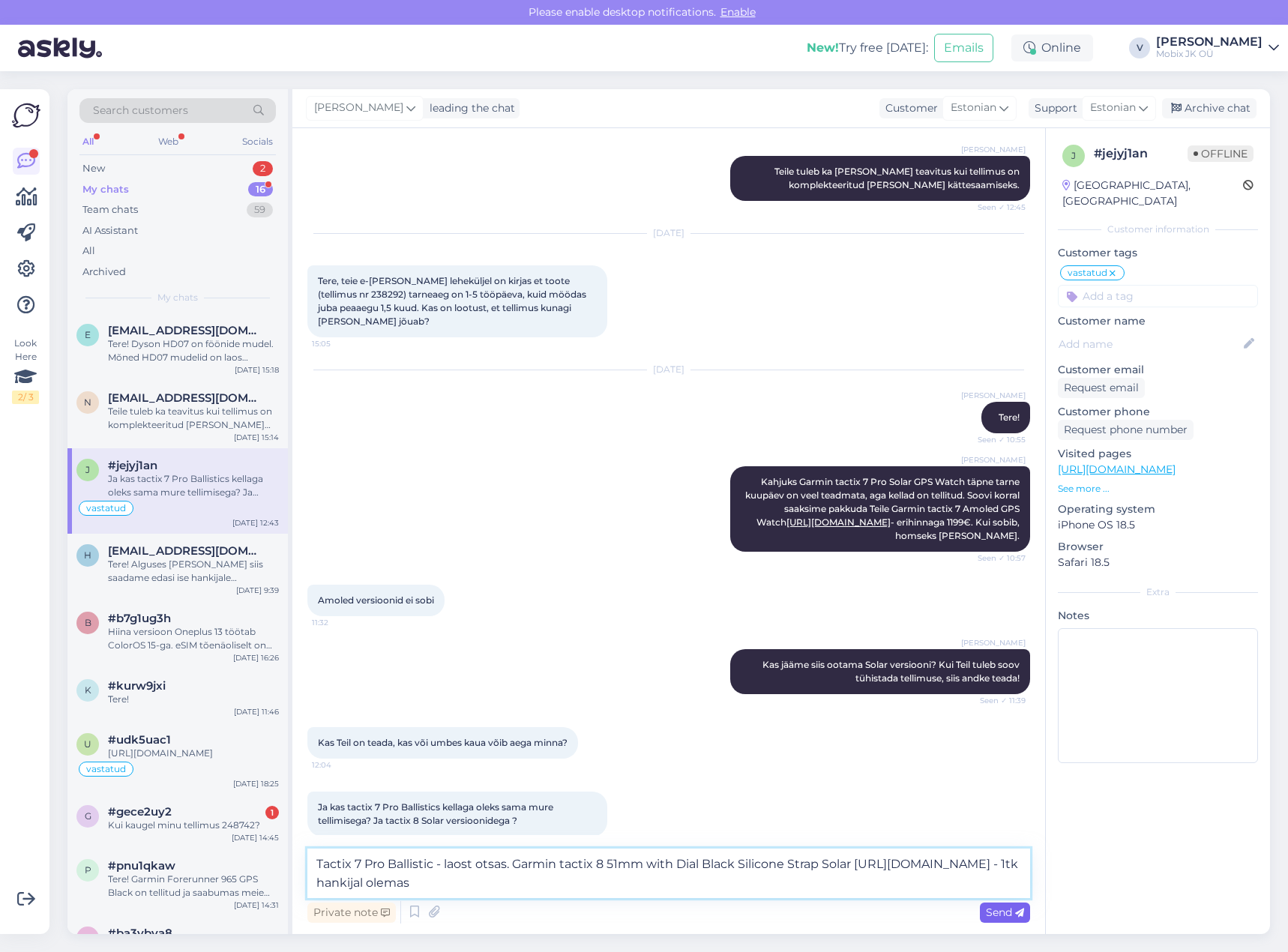
type textarea "Tactix 7 Pro Ballistic - laost otsas. Garmin tactix 8 51mm with Dial Black Sili…"
click at [1003, 920] on div "Send" at bounding box center [1004, 913] width 50 height 20
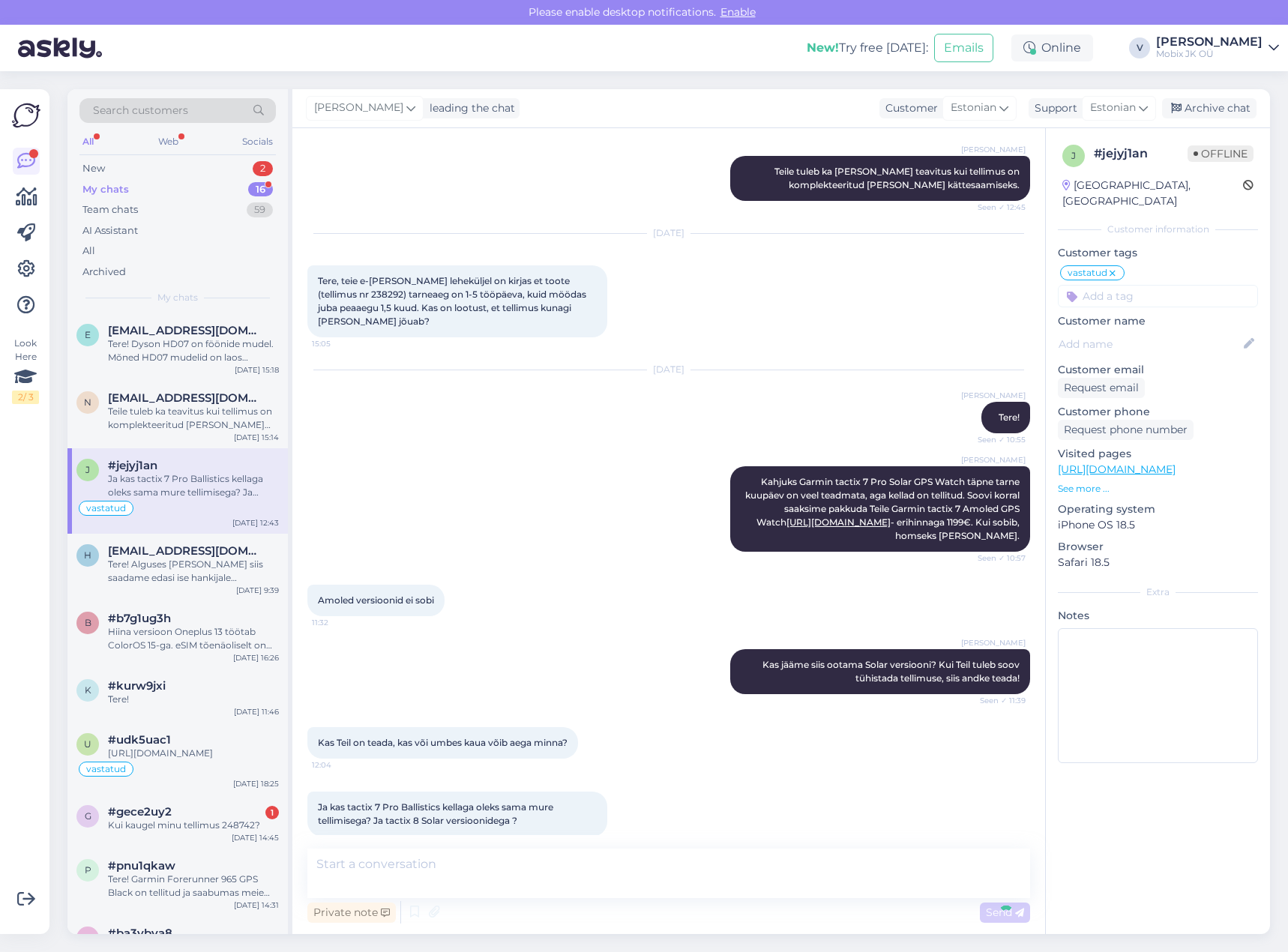
scroll to position [423, 0]
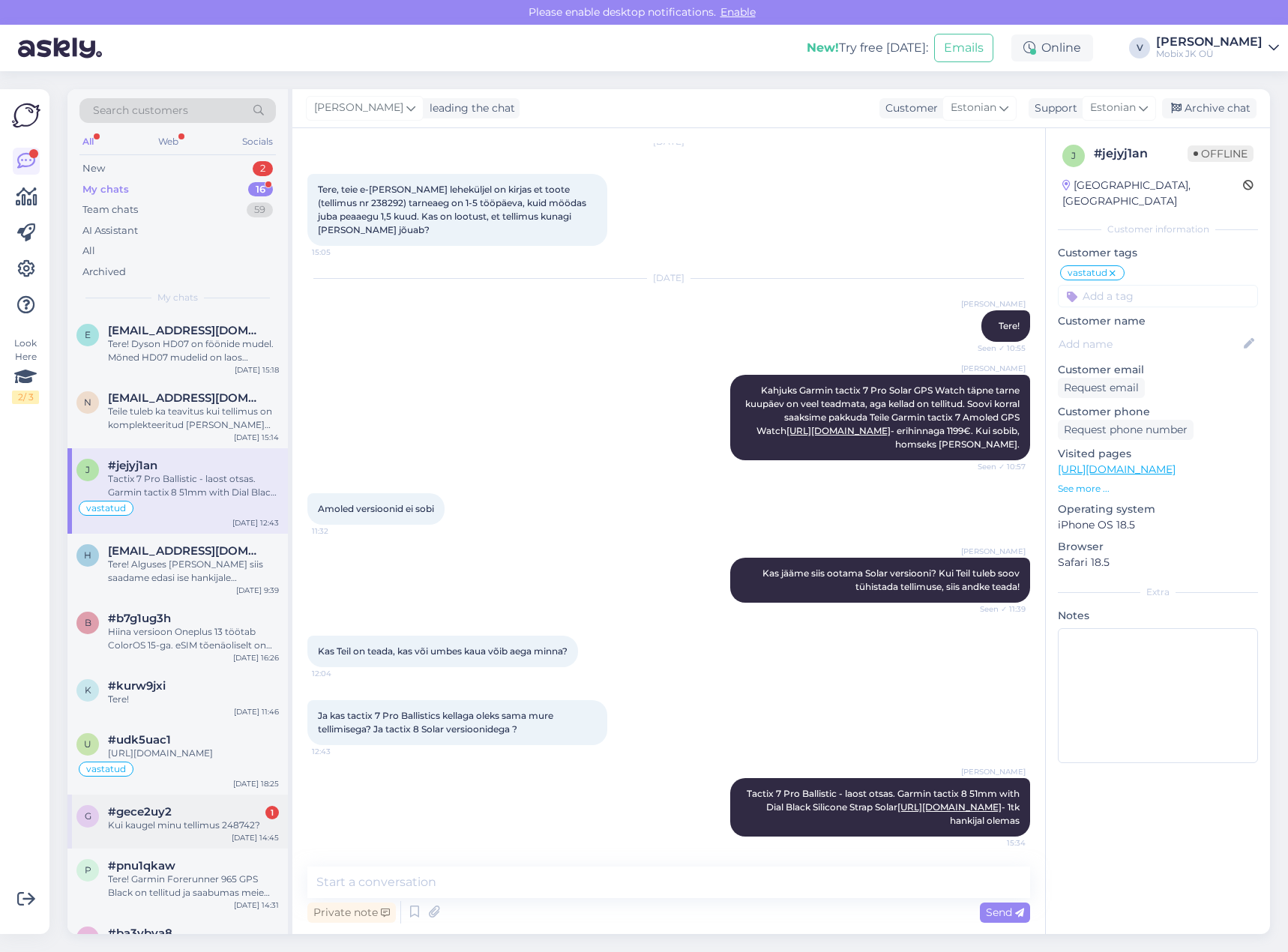
click at [239, 818] on div "#gece2uy2 1" at bounding box center [193, 811] width 171 height 13
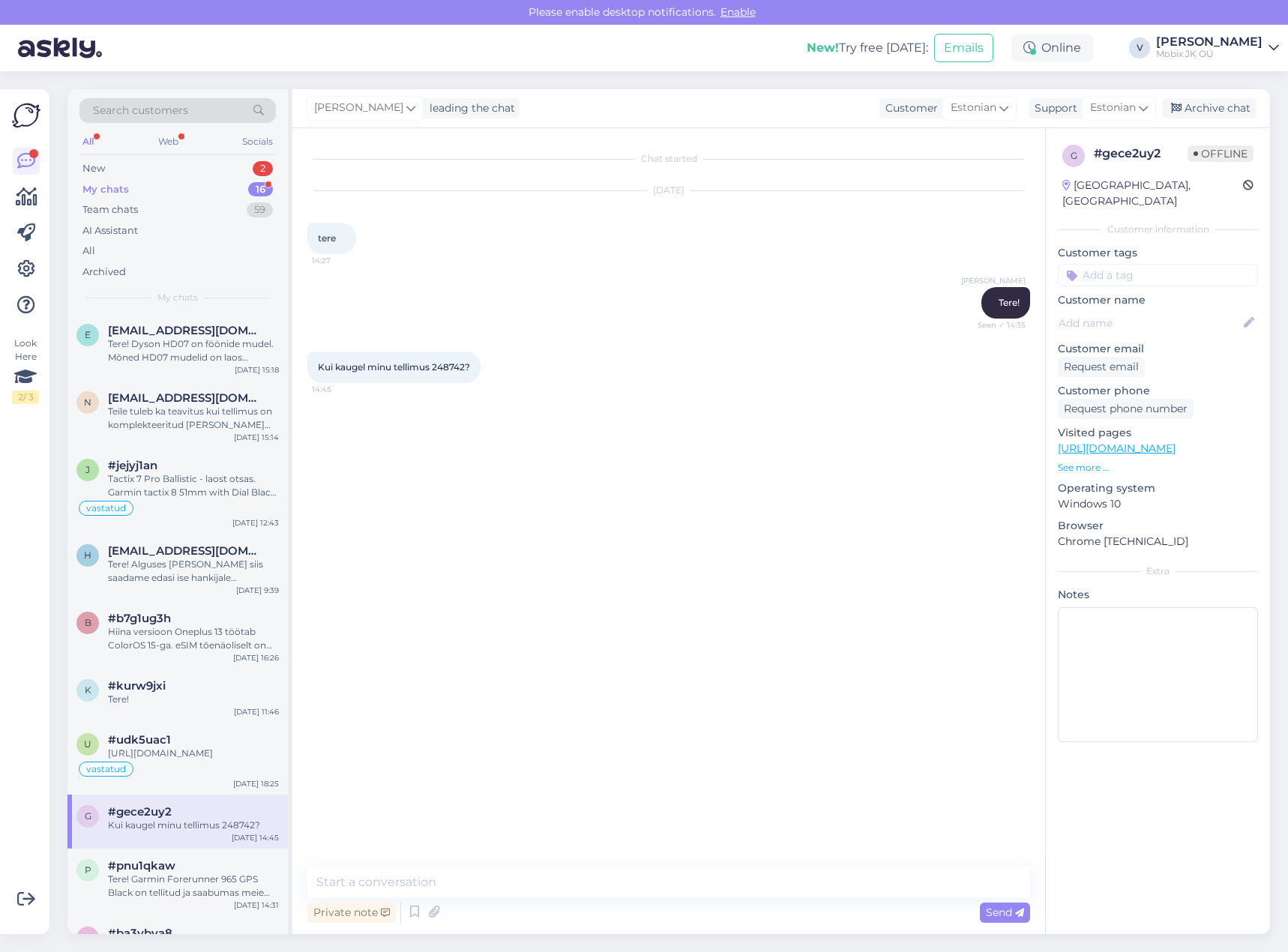
scroll to position [0, 0]
click at [1112, 264] on input at bounding box center [1157, 274] width 200 height 22
type input "tü"
click at [1153, 311] on span "Tellimuse tühistamine" at bounding box center [1158, 315] width 99 height 9
click at [1195, 108] on div "Archive chat" at bounding box center [1209, 108] width 94 height 20
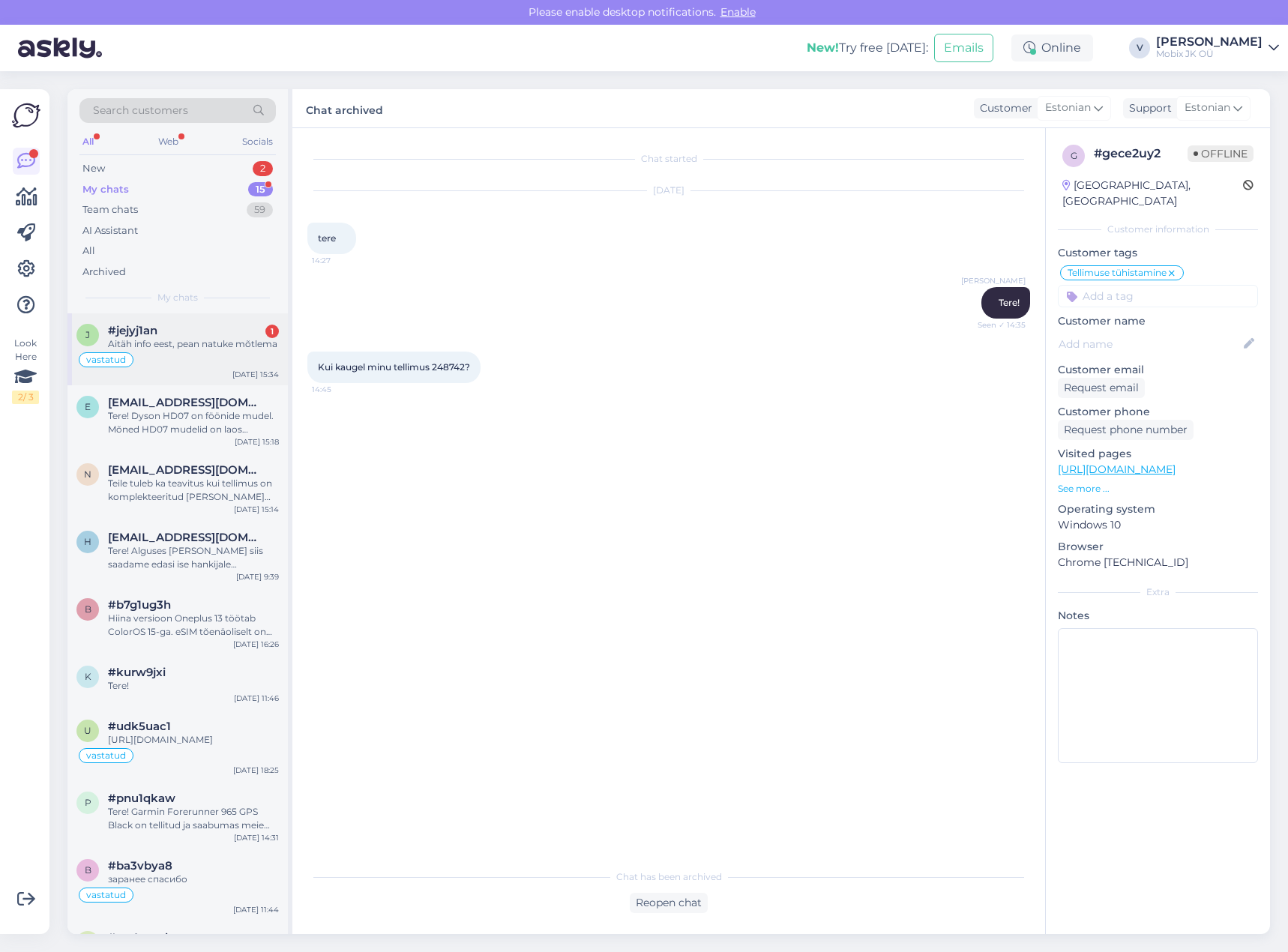
drag, startPoint x: 222, startPoint y: 342, endPoint x: 708, endPoint y: 944, distance: 773.7
click at [222, 342] on div "Aitäh info eest, pean natuke mõtlema" at bounding box center [193, 344] width 171 height 13
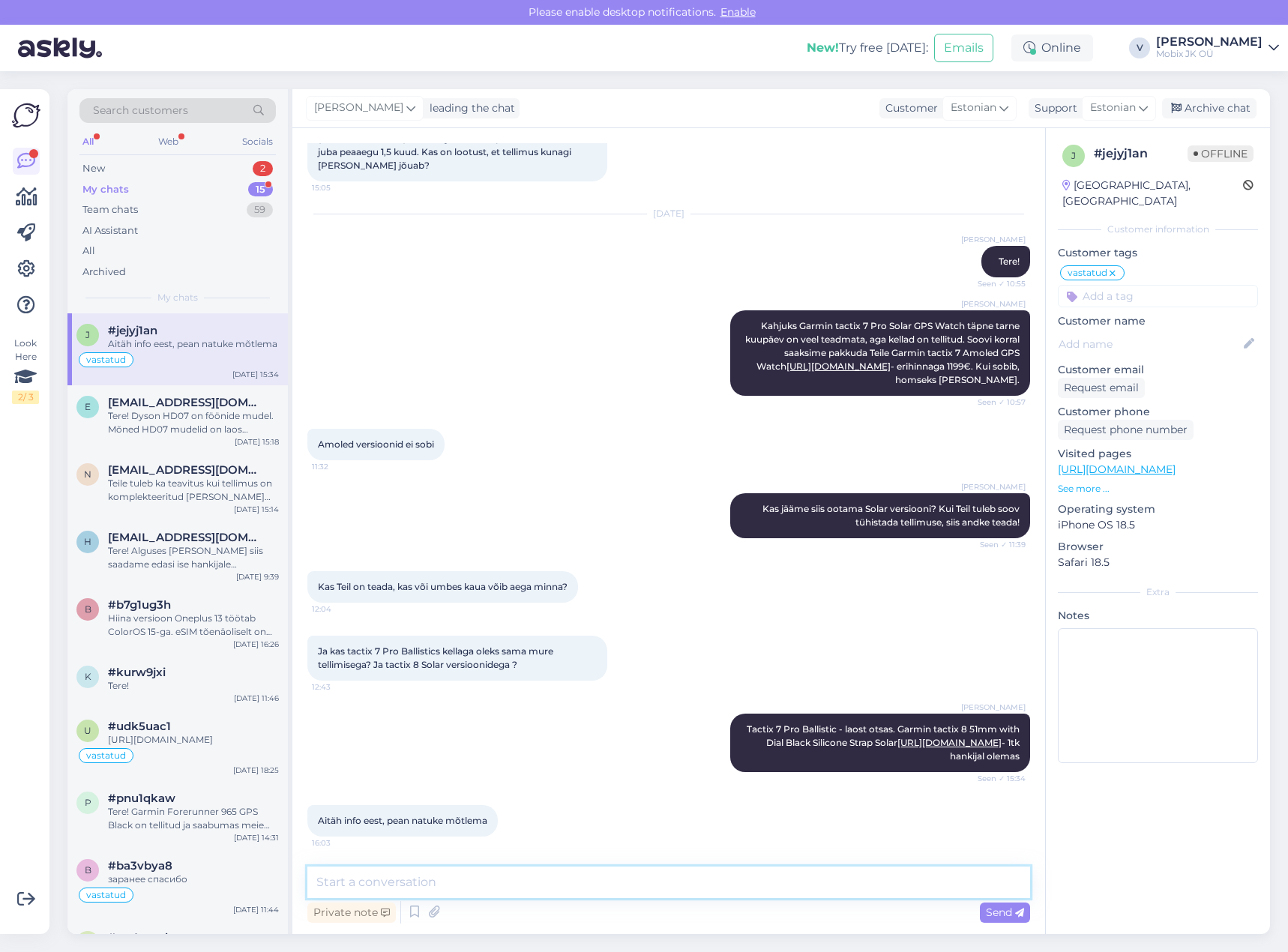
click at [754, 878] on textarea at bounding box center [668, 882] width 722 height 32
drag, startPoint x: 401, startPoint y: 883, endPoint x: 358, endPoint y: 889, distance: 43.4
click at [357, 889] on textarea "Palun! Juhul kui otsus saab tehtud," at bounding box center [668, 882] width 722 height 32
click at [536, 882] on textarea "Palun! Kui otsus saab tehtud," at bounding box center [668, 882] width 722 height 32
type textarea "Palun! Kui otsus saab tehtud, siis saate mulle meilile kirjutada [PERSON_NAME][…"
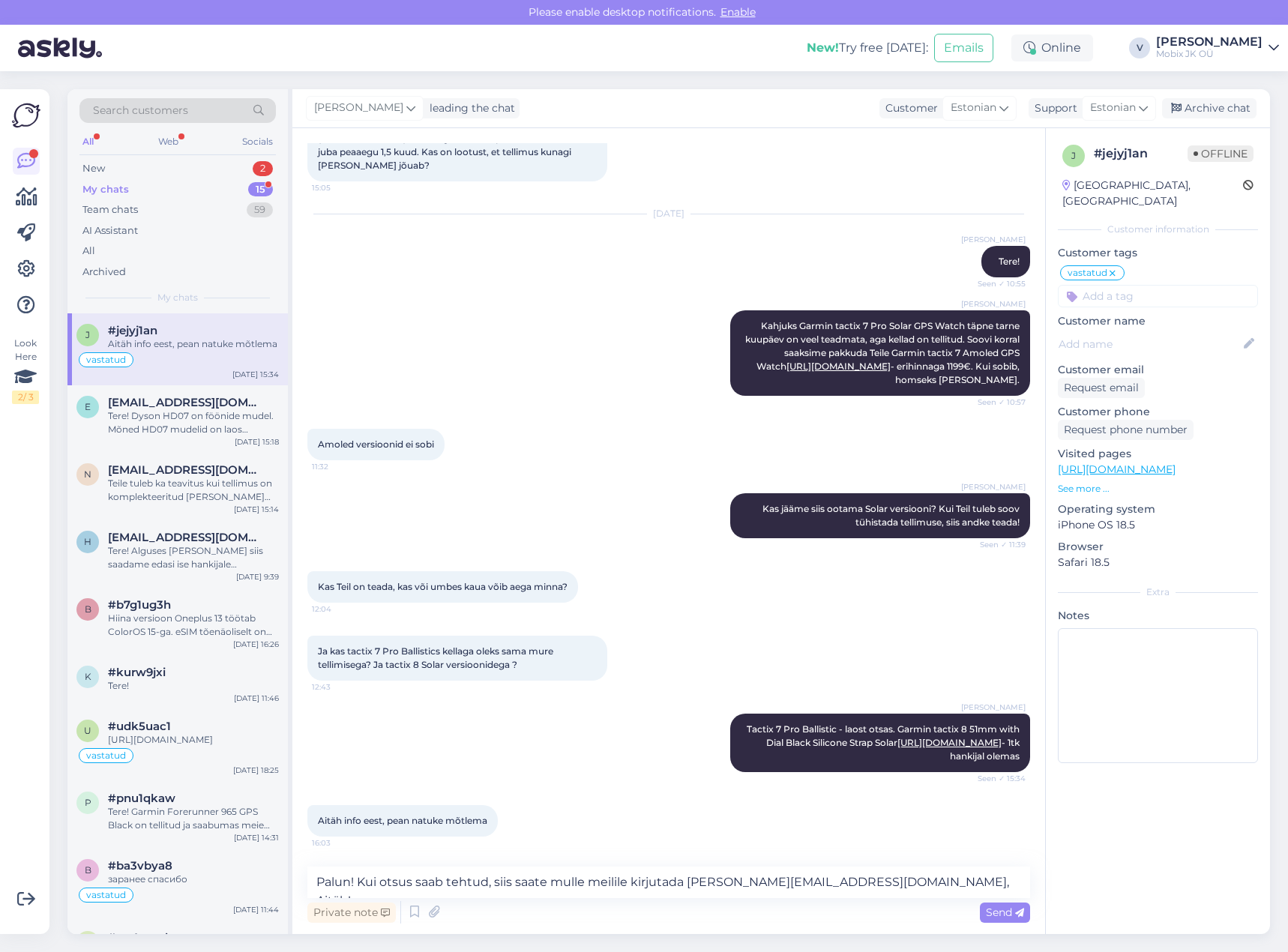
click at [989, 911] on span "Send" at bounding box center [1004, 912] width 38 height 13
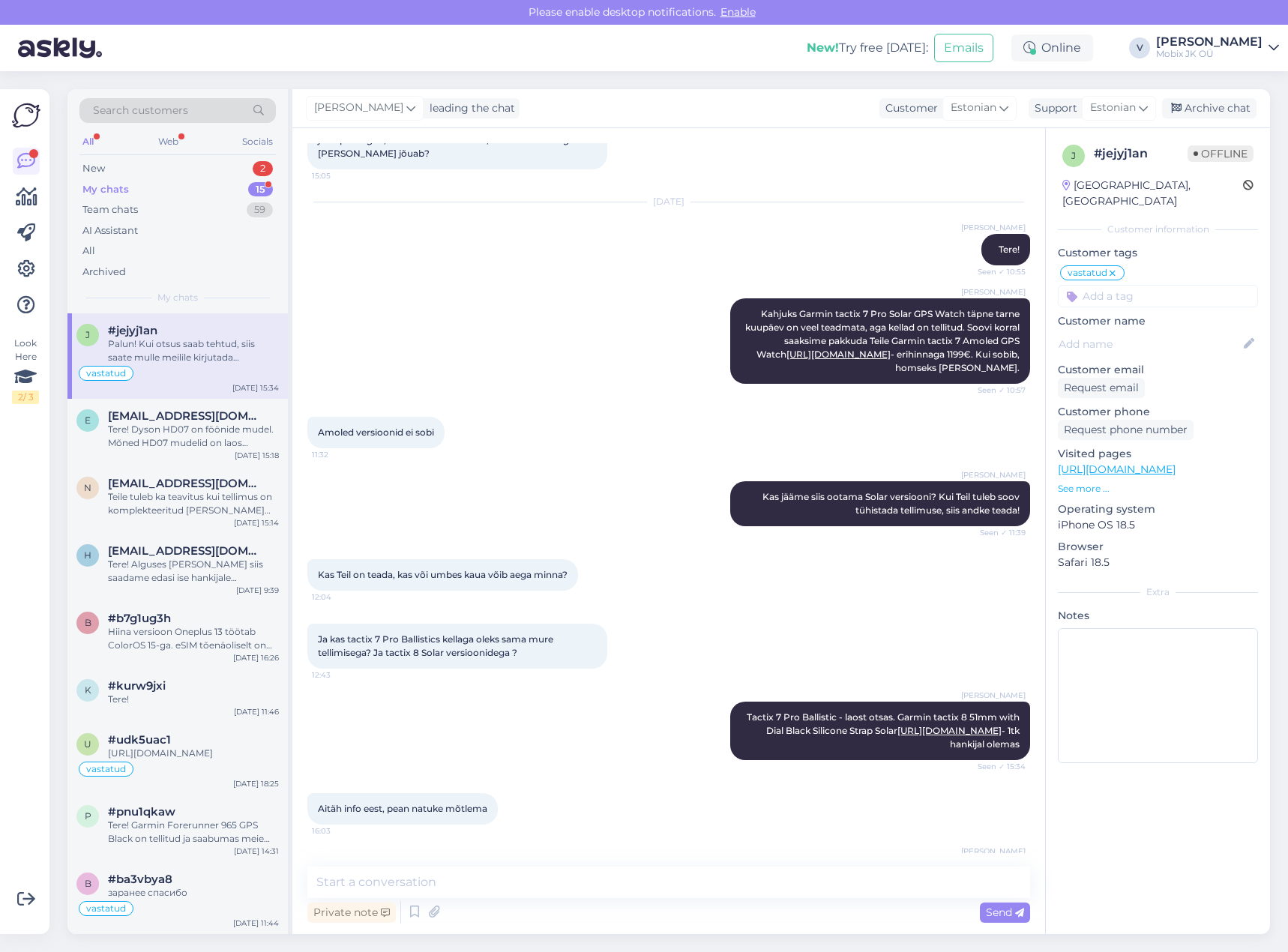
scroll to position [566, 0]
